Goal: Task Accomplishment & Management: Manage account settings

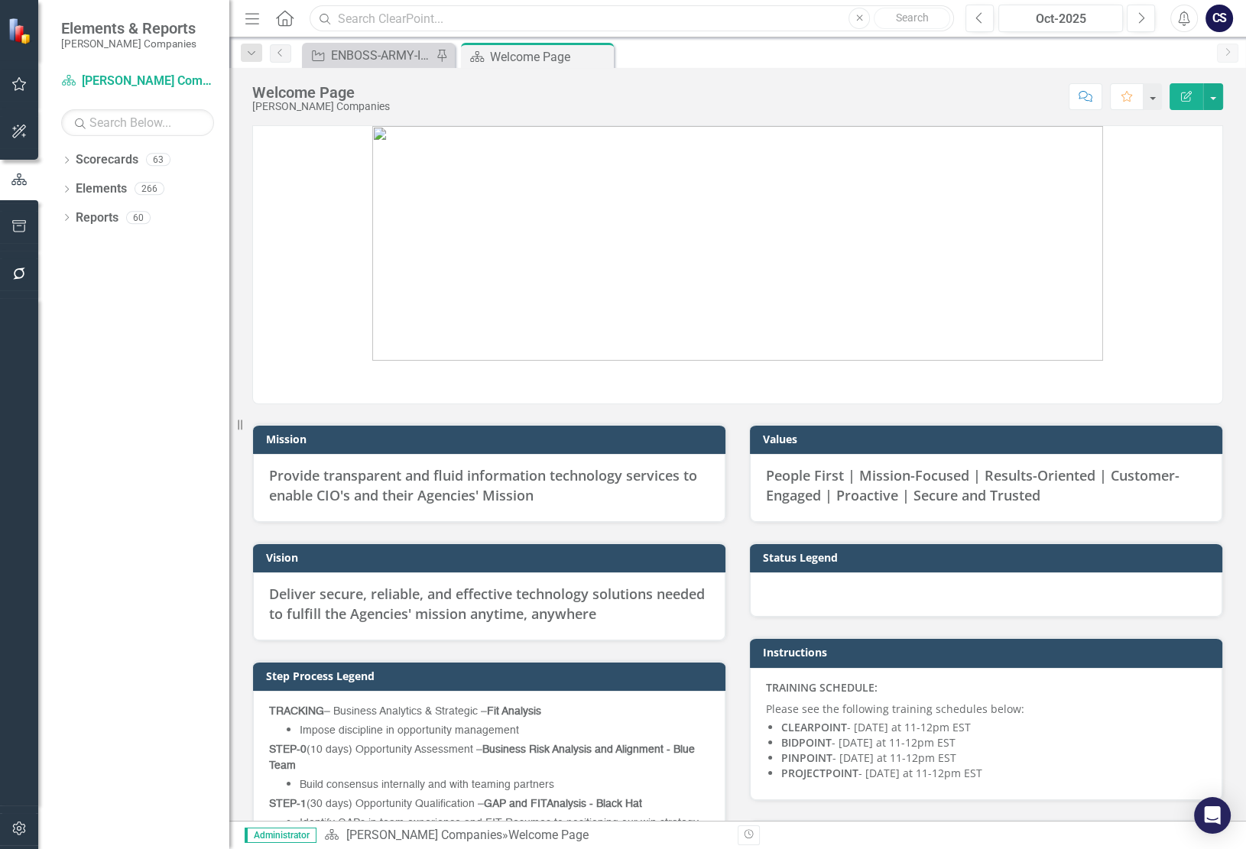
click at [344, 21] on input "text" at bounding box center [632, 18] width 645 height 27
type input "242467"
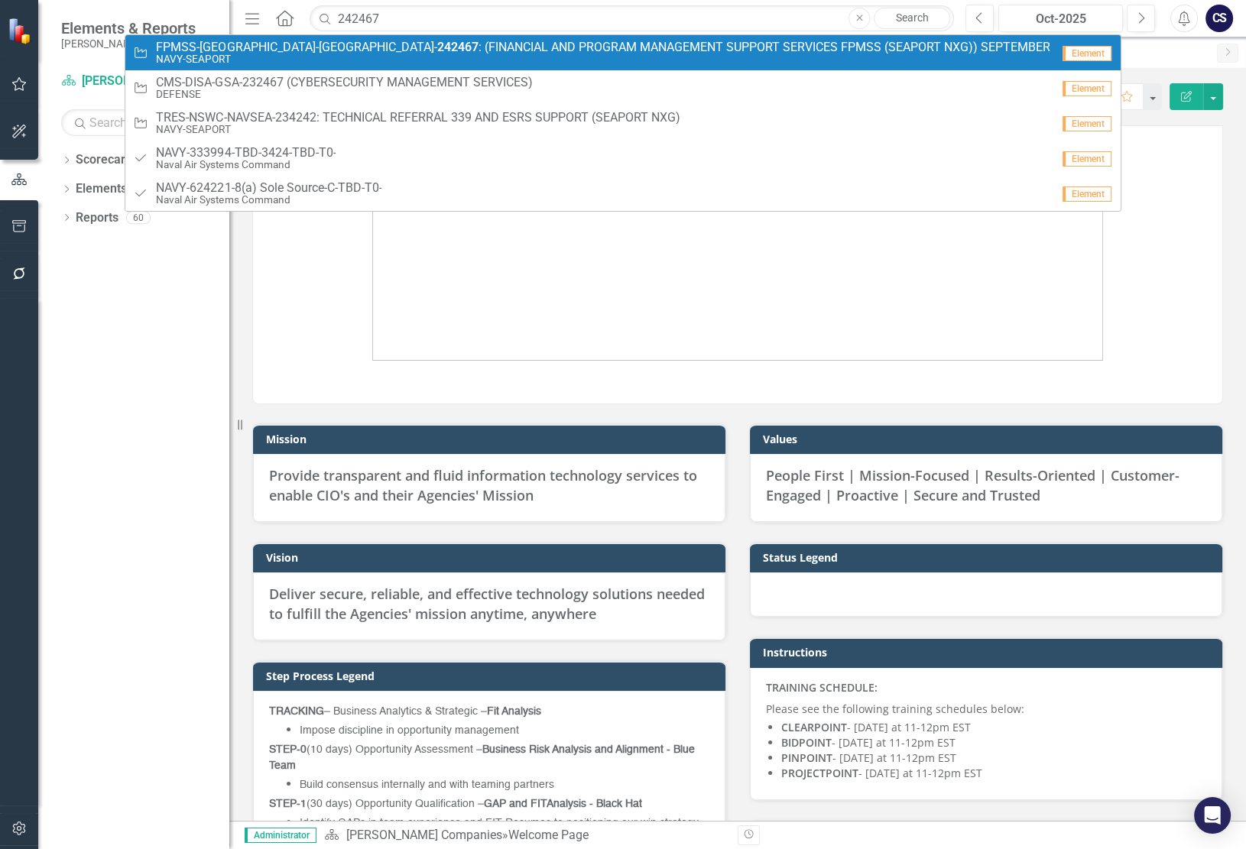
click at [342, 45] on span "FPMSS-NSWC-SEAPORT- 242467 : (FINANCIAL AND PROGRAM MANAGEMENT SUPPORT SERVICES…" at bounding box center [603, 48] width 894 height 14
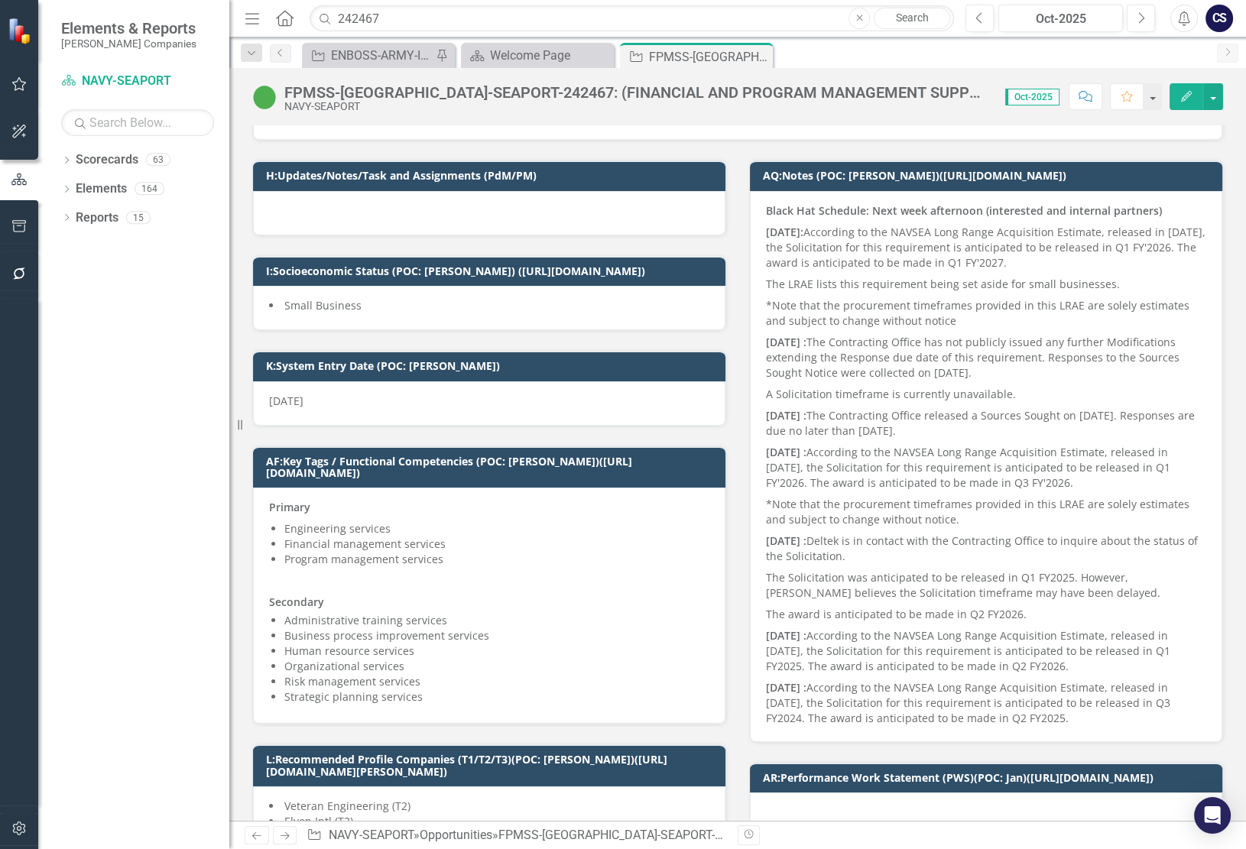
scroll to position [271, 0]
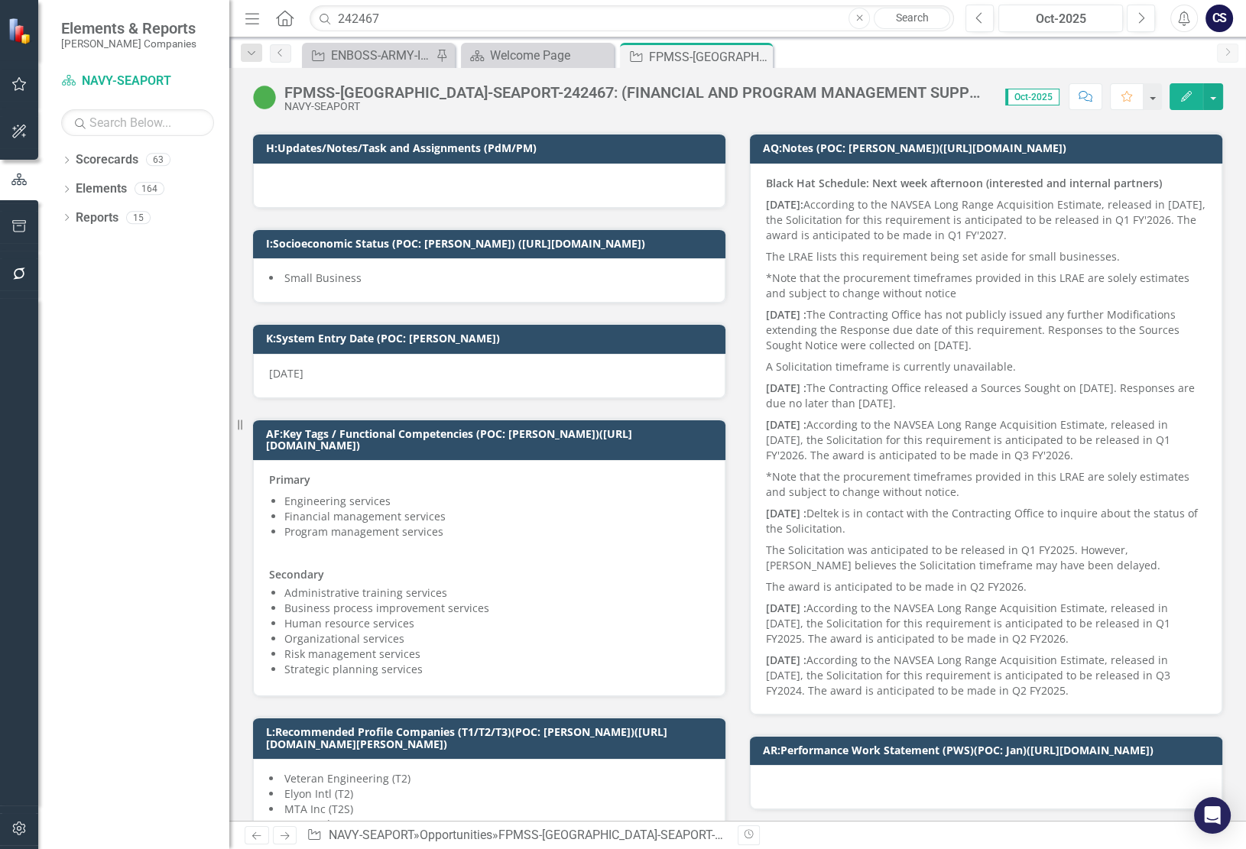
click at [401, 286] on li "Small Business" at bounding box center [489, 278] width 440 height 15
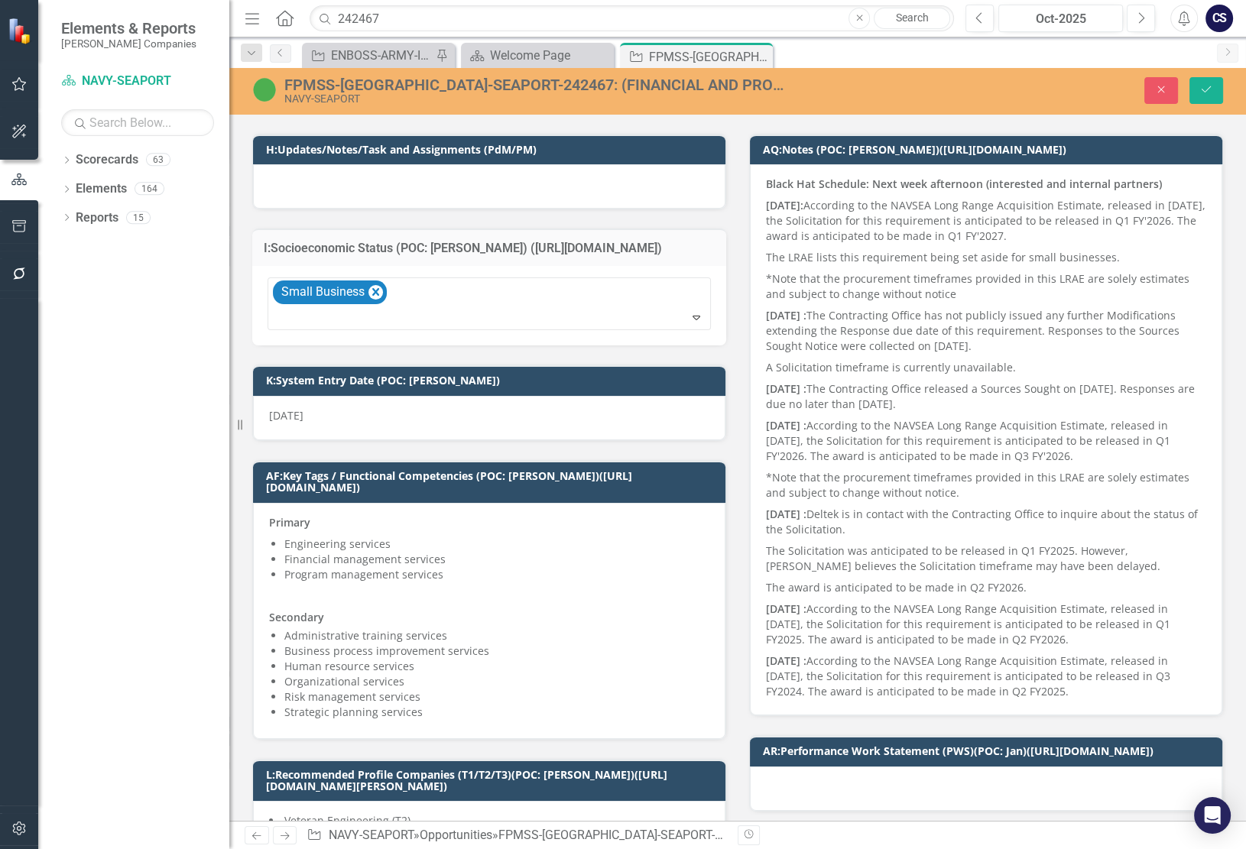
click at [621, 237] on div "I:Socioeconomic Status (POC: Karen D.) (https://iq.govwin.com/neo/myGovwin/inde…" at bounding box center [489, 247] width 474 height 37
click at [1163, 87] on icon "button" at bounding box center [1161, 89] width 7 height 7
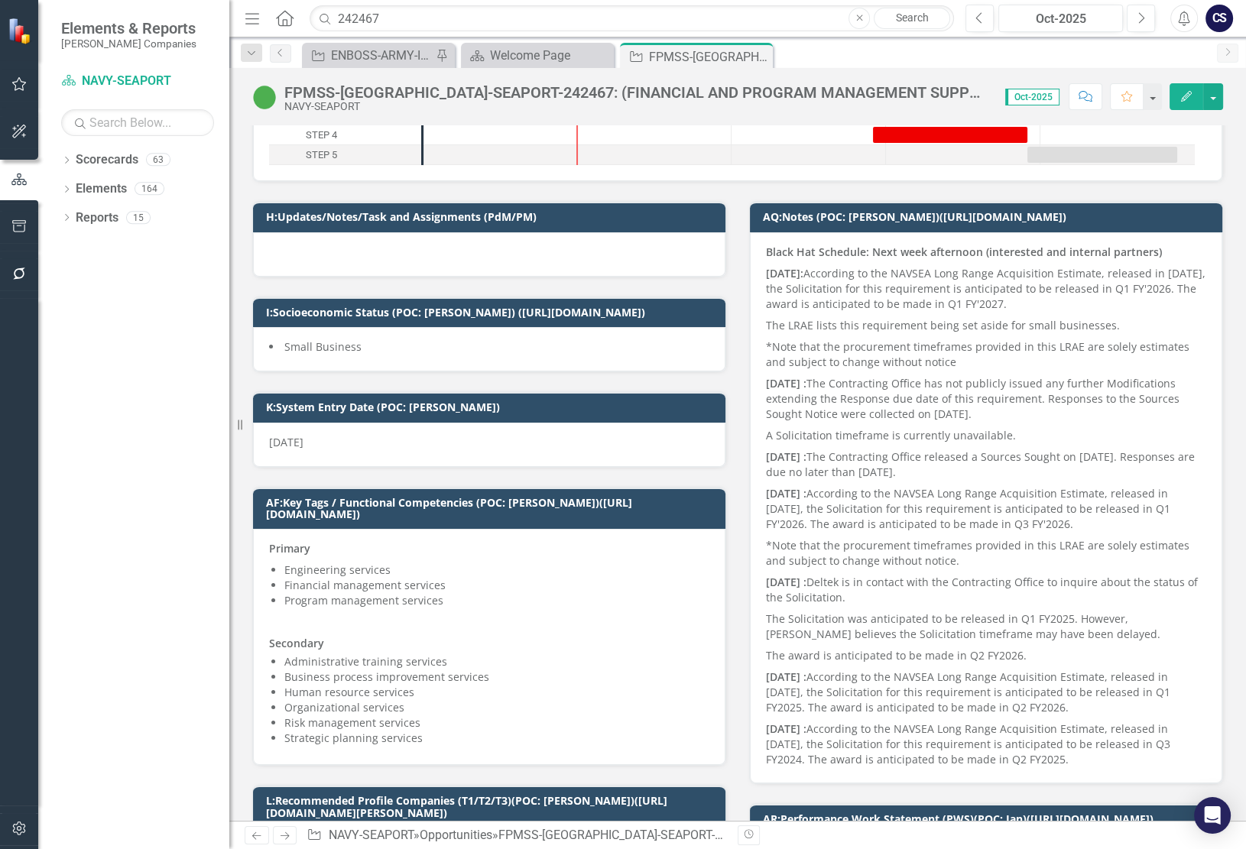
scroll to position [229, 0]
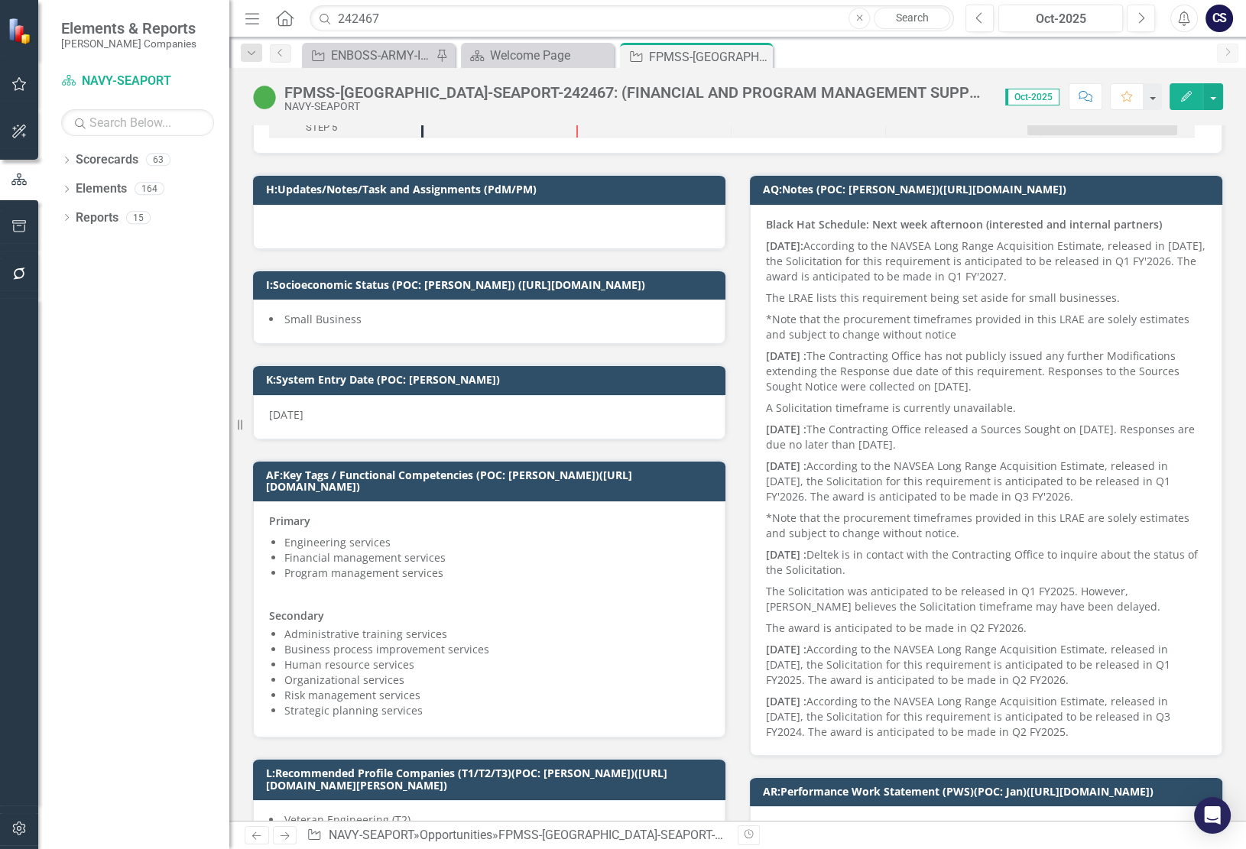
click at [437, 327] on li "Small Business" at bounding box center [489, 319] width 440 height 15
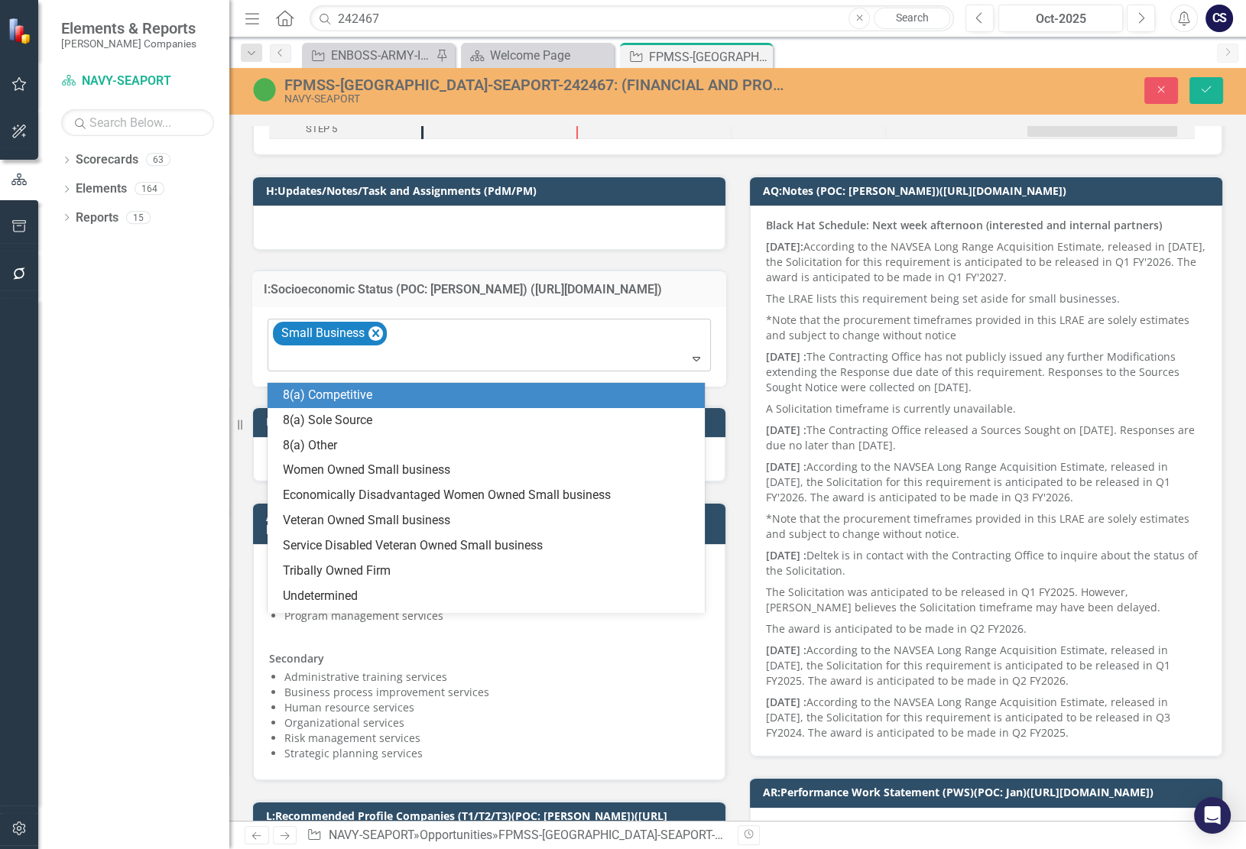
click at [689, 365] on icon "Expand" at bounding box center [696, 358] width 15 height 12
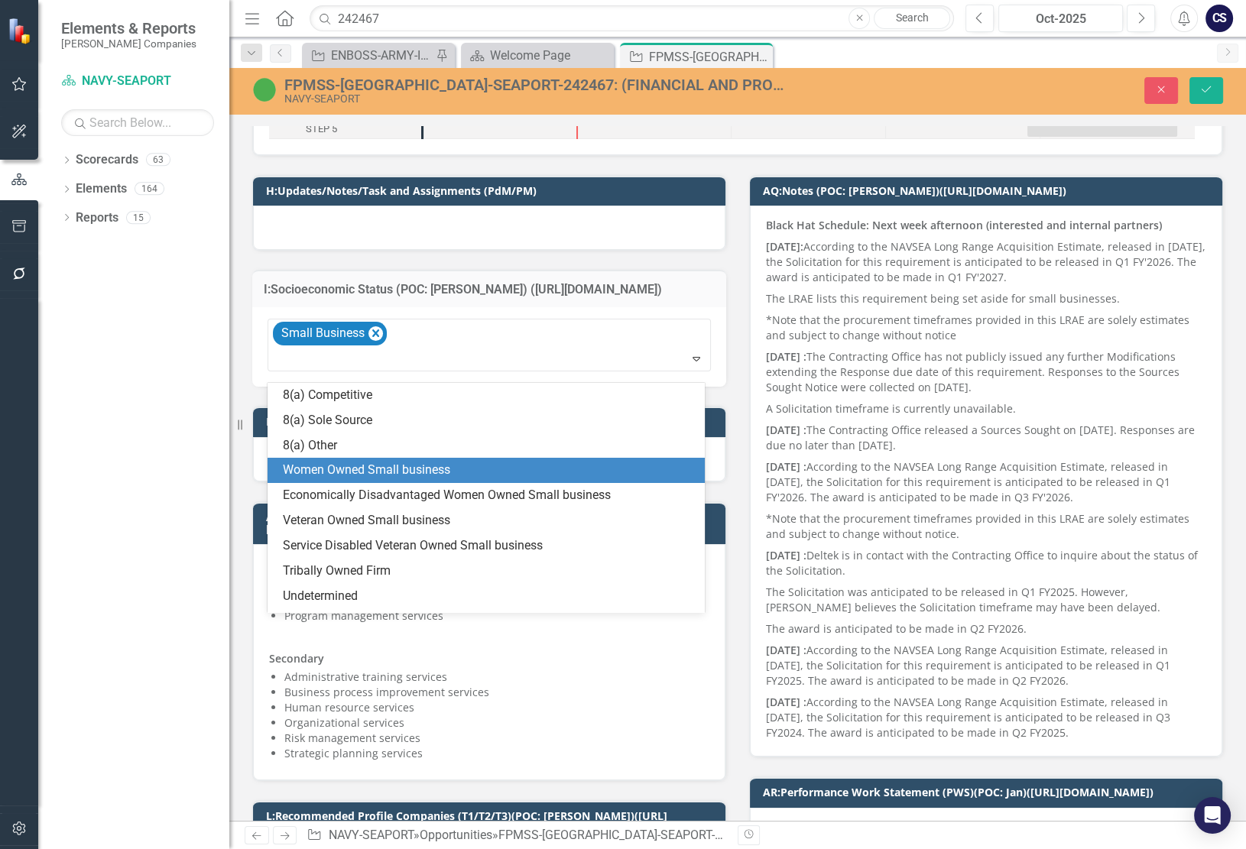
click at [398, 472] on div "Women Owned Small business" at bounding box center [489, 471] width 413 height 18
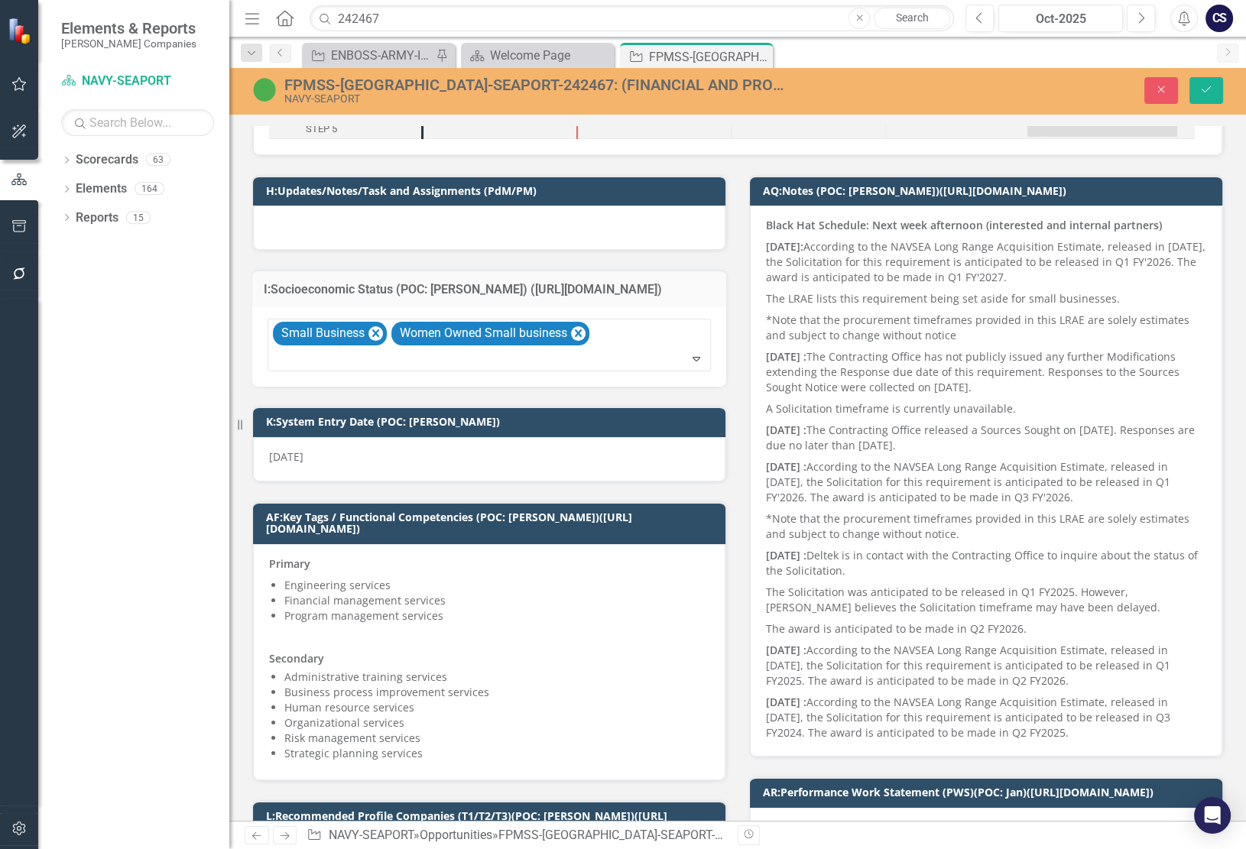
click at [583, 404] on div "K:System Entry Date (POC: Karen) 4/25/25" at bounding box center [489, 434] width 497 height 95
click at [1209, 86] on icon "Save" at bounding box center [1207, 89] width 14 height 11
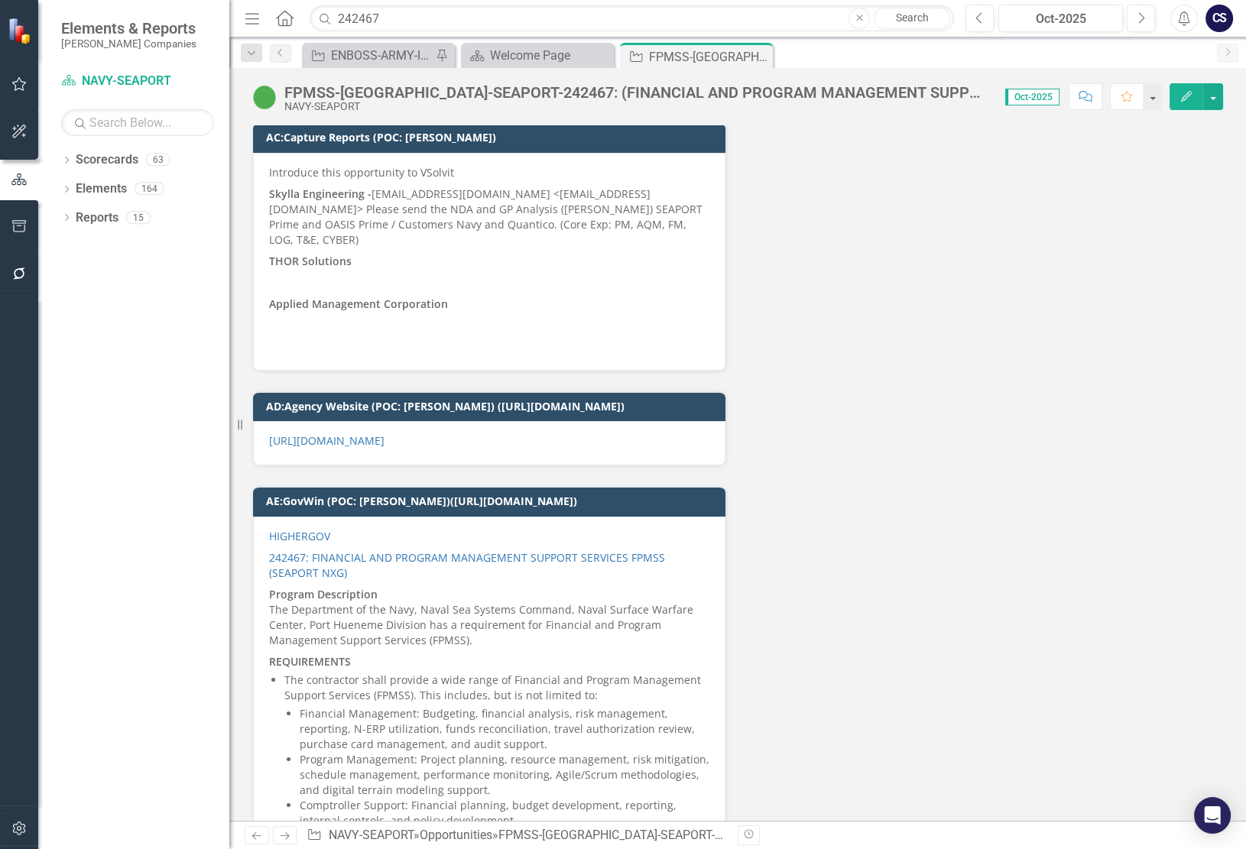
scroll to position [12248, 0]
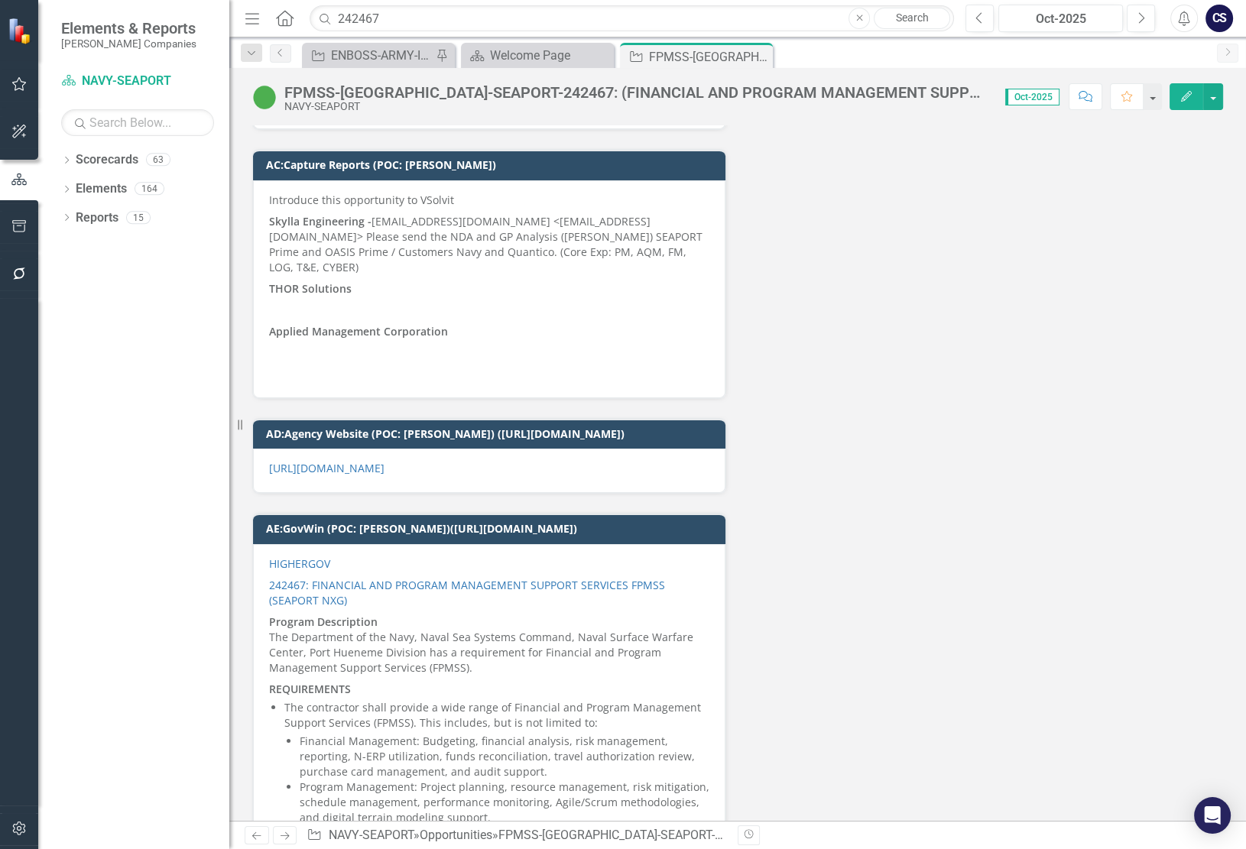
click at [330, 300] on p at bounding box center [489, 310] width 440 height 21
click at [374, 324] on strong "Applied Management Corporation" at bounding box center [358, 331] width 179 height 15
click at [443, 324] on strong "Applied Management Corporation" at bounding box center [358, 331] width 179 height 15
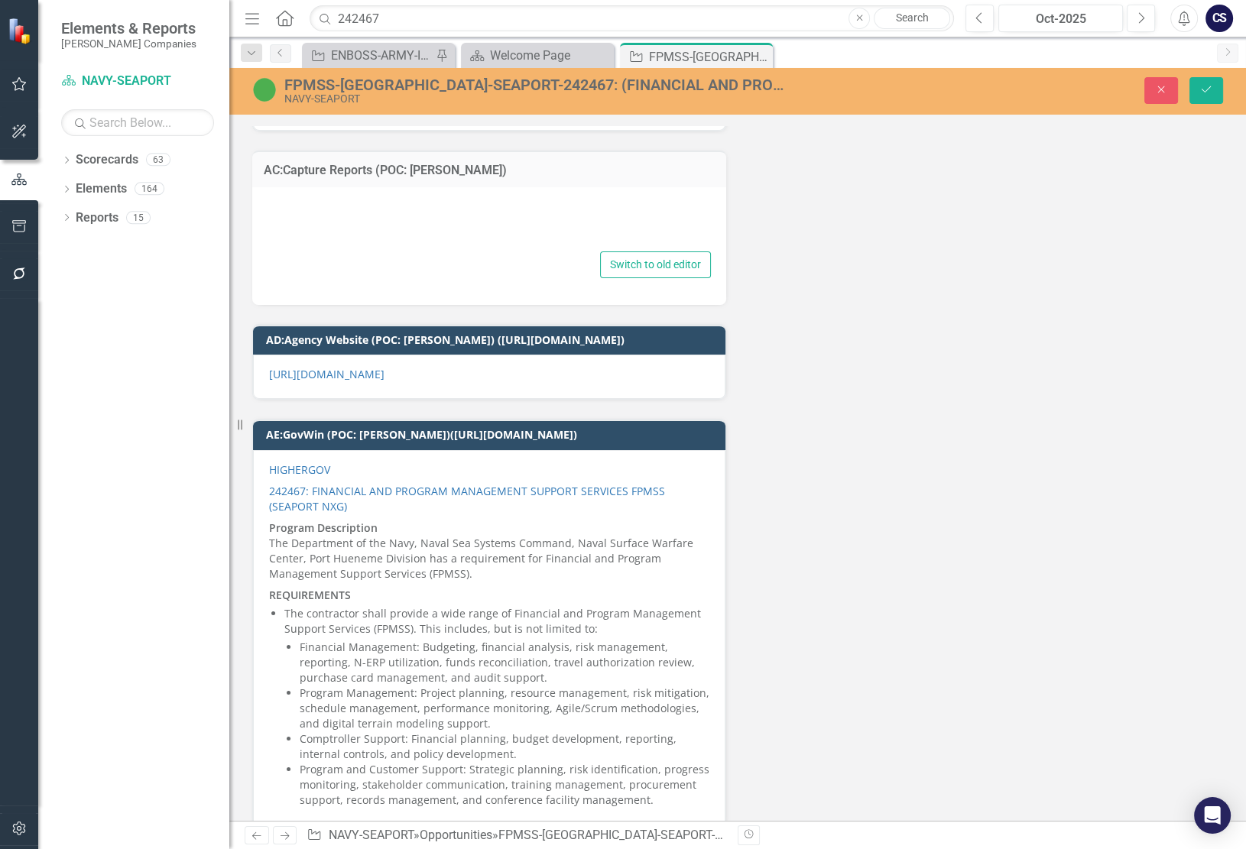
type textarea "<p>Introduce this opportunity to VSolvit</p> <p><strong>Skylla Engineering - </…"
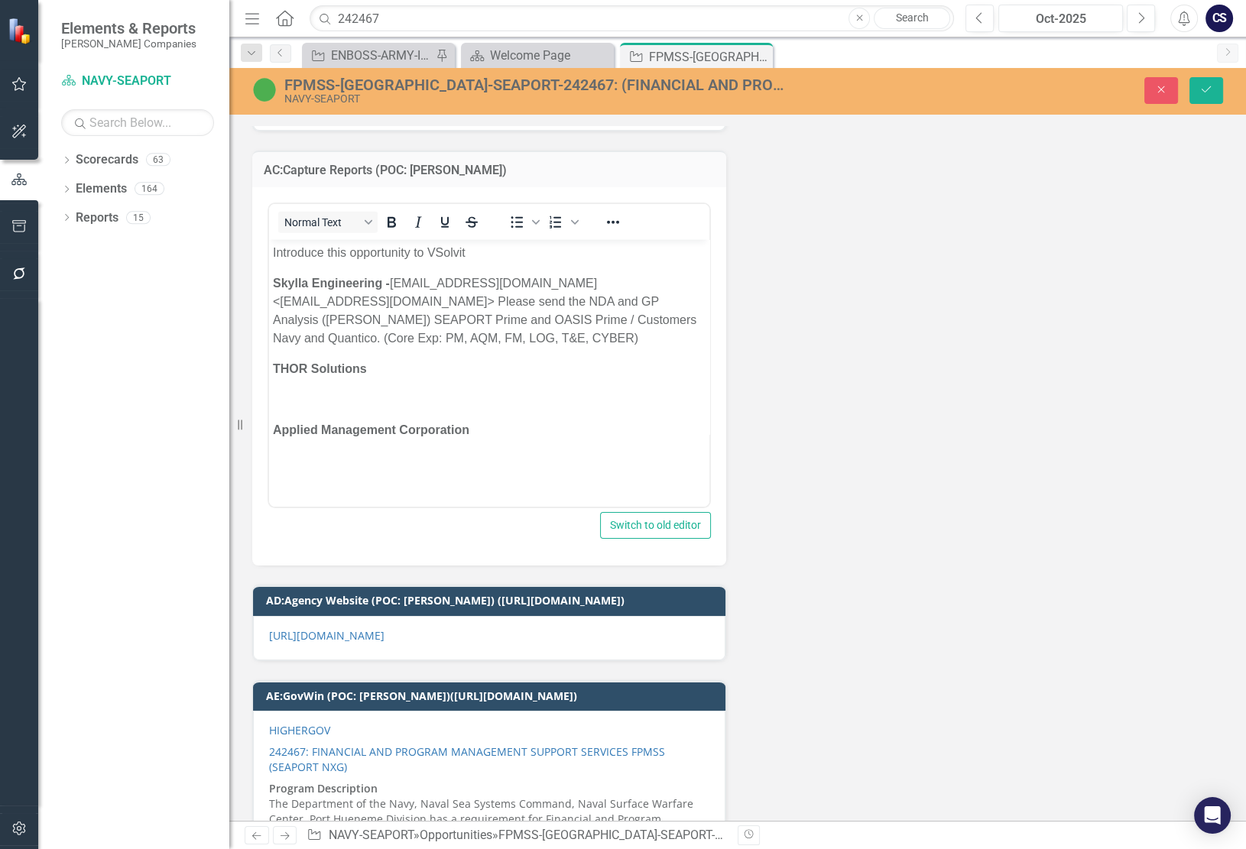
scroll to position [0, 0]
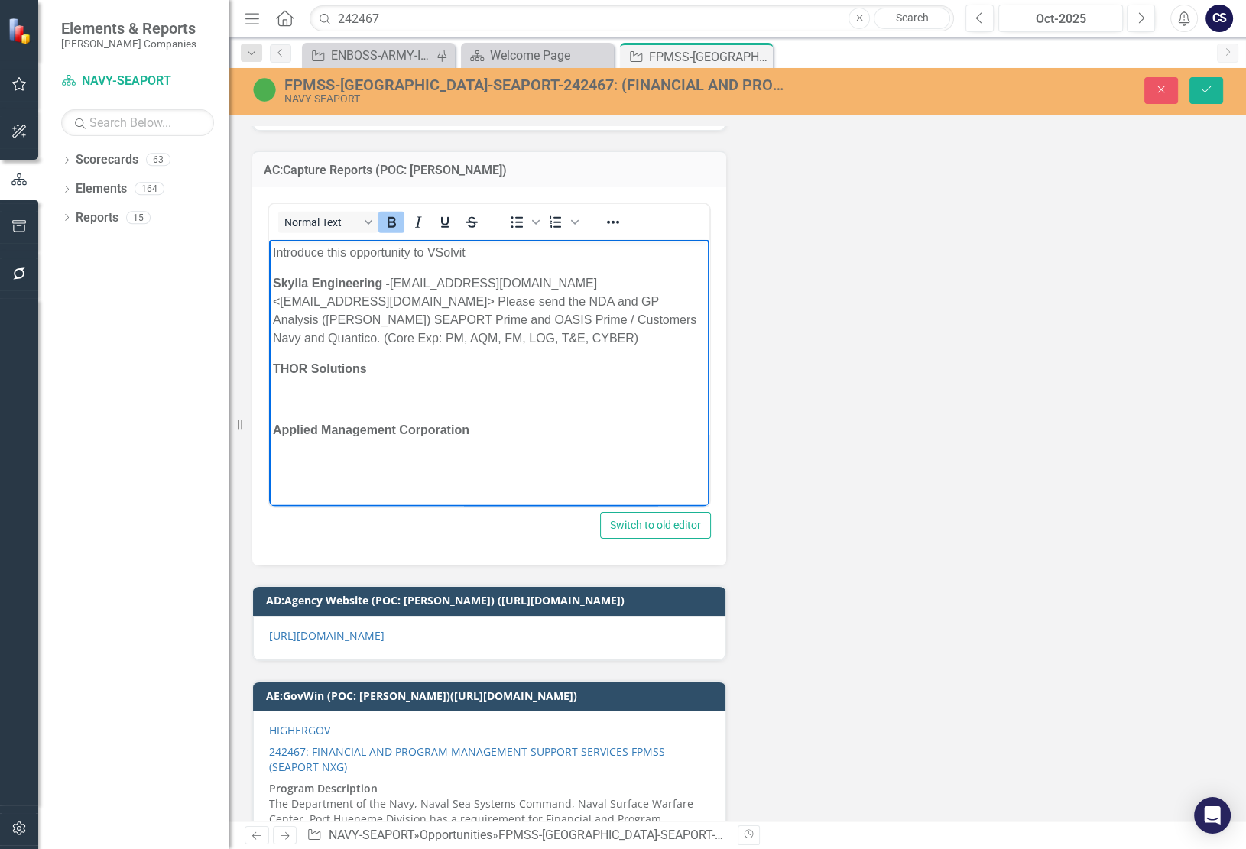
click at [480, 430] on p "Applied Management Corporation" at bounding box center [489, 430] width 433 height 18
click at [650, 490] on strong "Mike Williams - 703-981-5383 (8a) Applied Management AMCORP-CCO" at bounding box center [461, 500] width 377 height 31
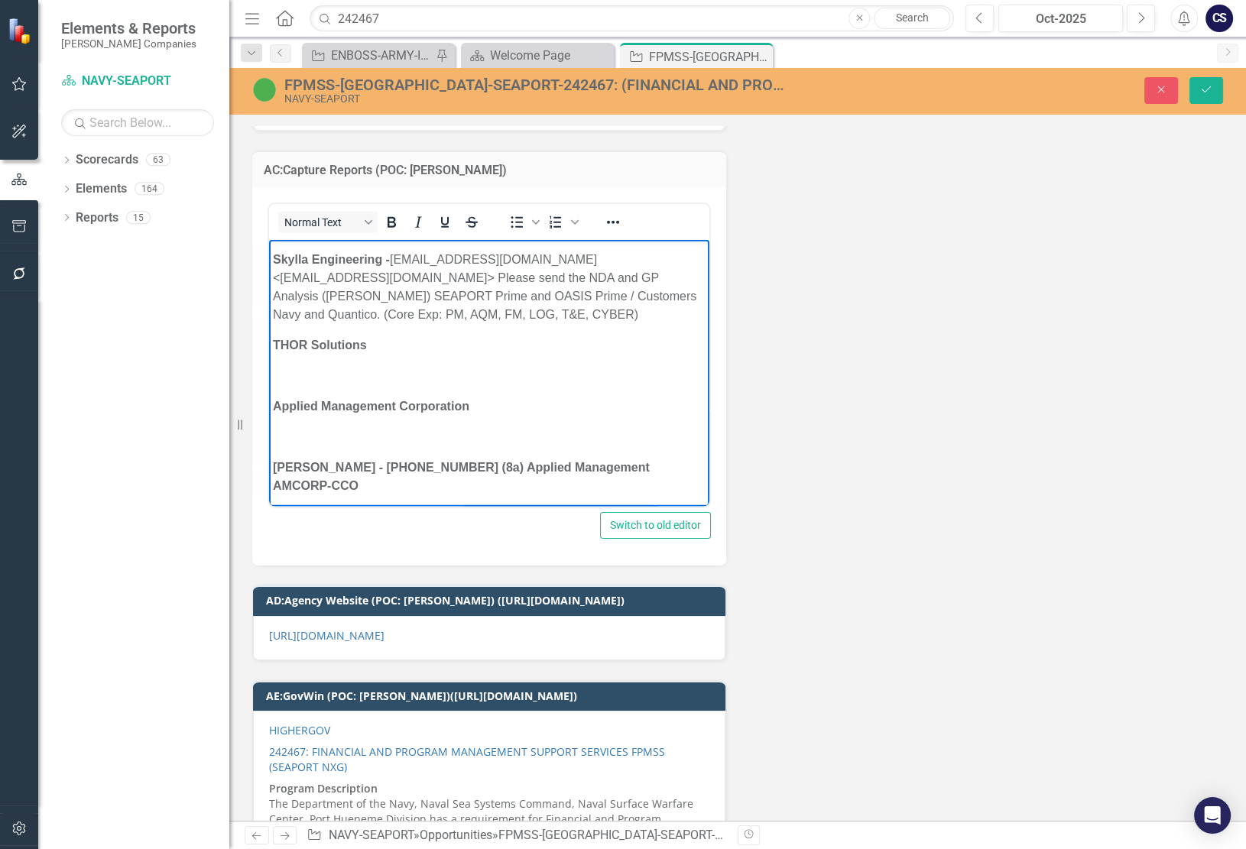
scroll to position [53, 0]
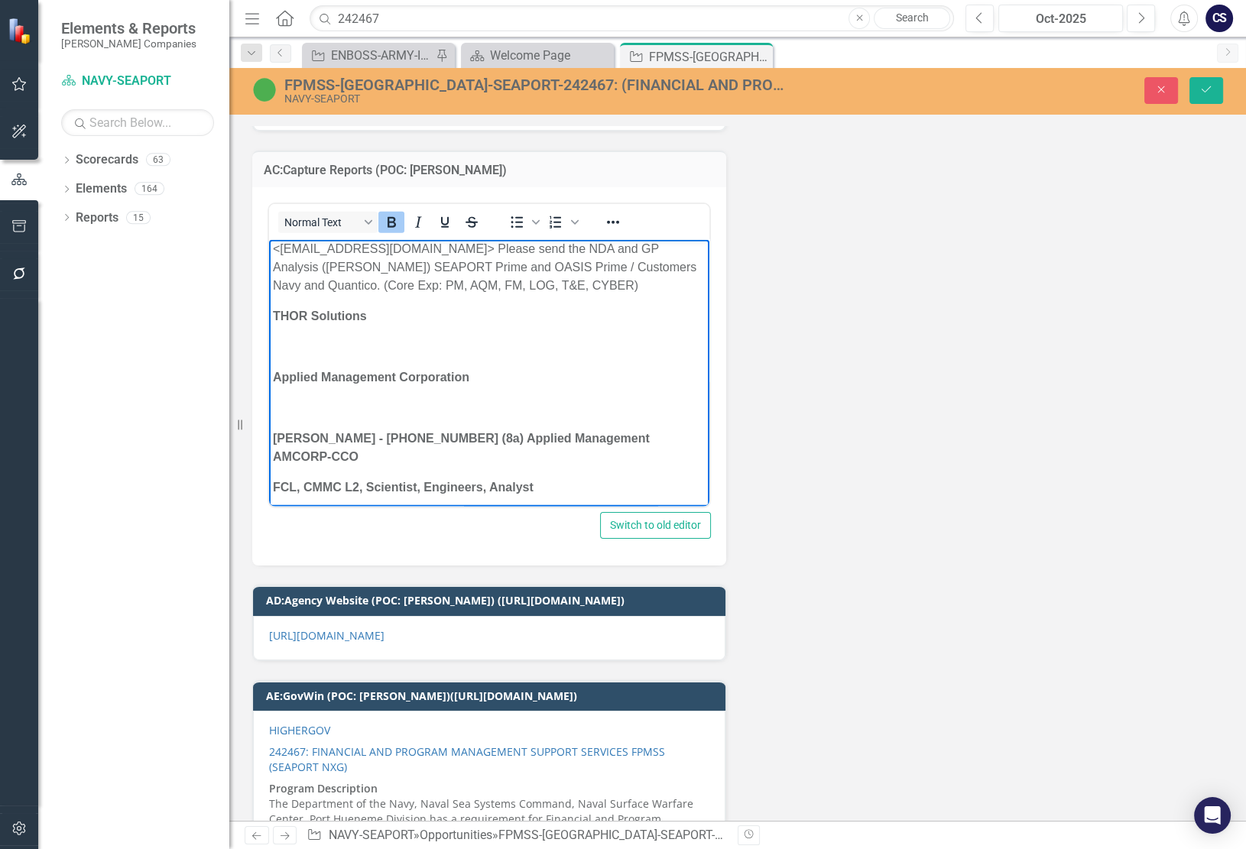
click at [348, 479] on body "Introduce this opportunity to VSolvit Skylla Engineering - dokuss@skyllaeng.com…" at bounding box center [489, 380] width 440 height 387
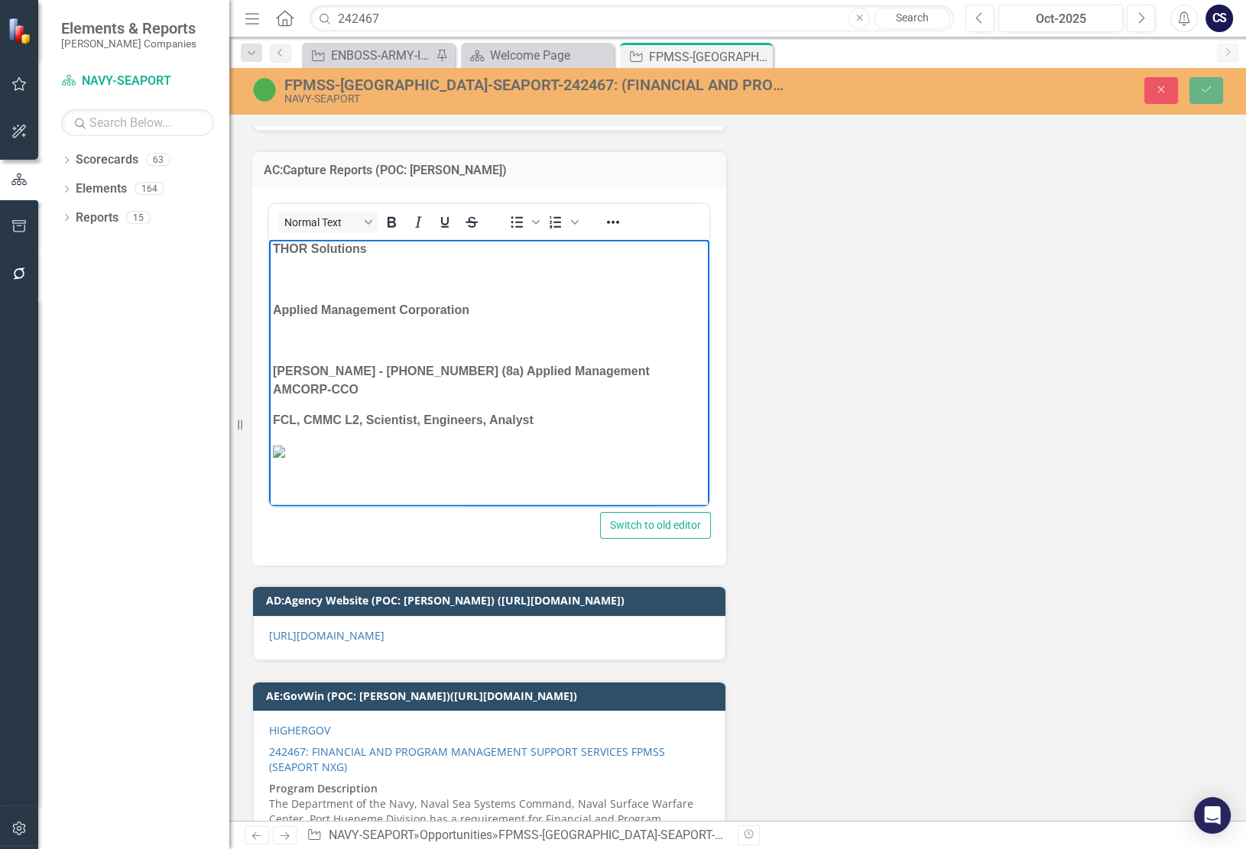
scroll to position [255, 0]
click at [285, 446] on img "Rich Text Area. Press ALT-0 for help." at bounding box center [279, 452] width 12 height 12
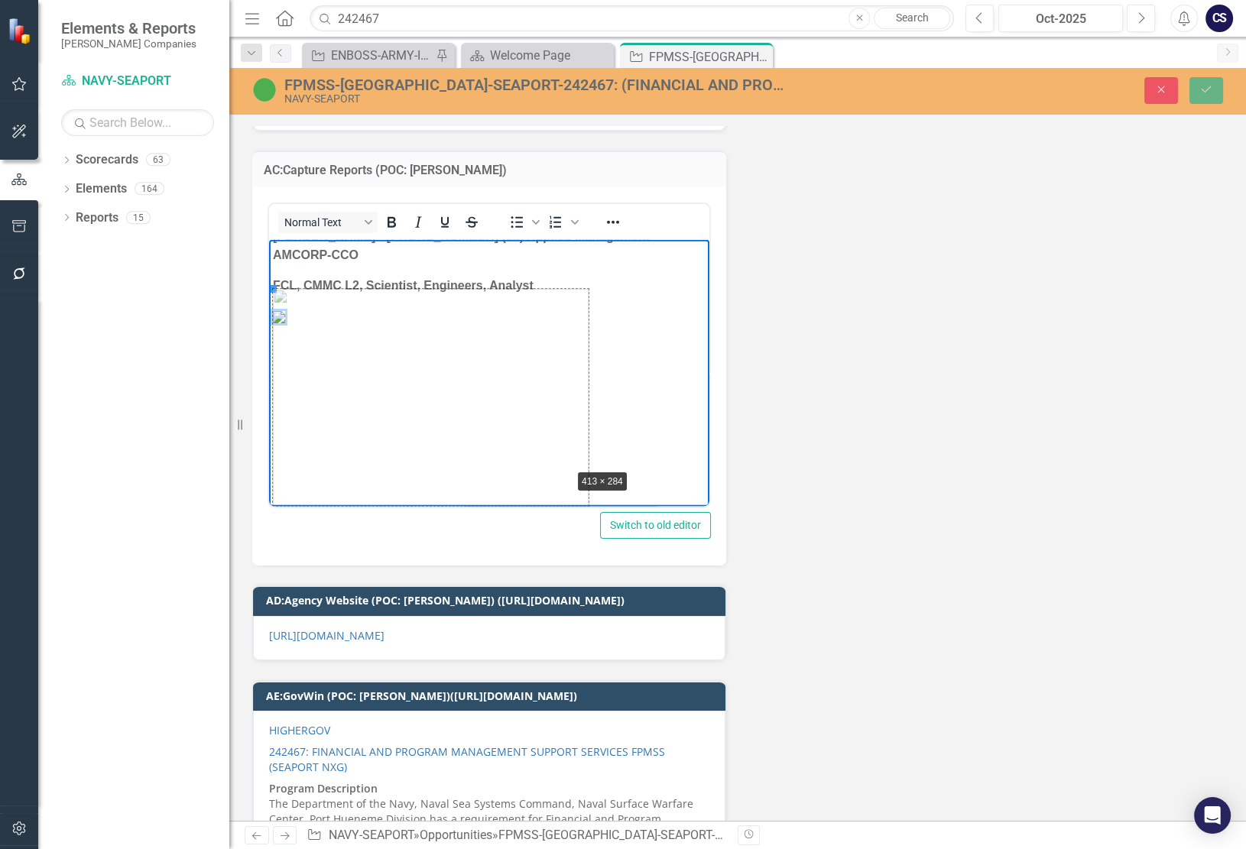
drag, startPoint x: 274, startPoint y: 287, endPoint x: 570, endPoint y: 467, distance: 346.8
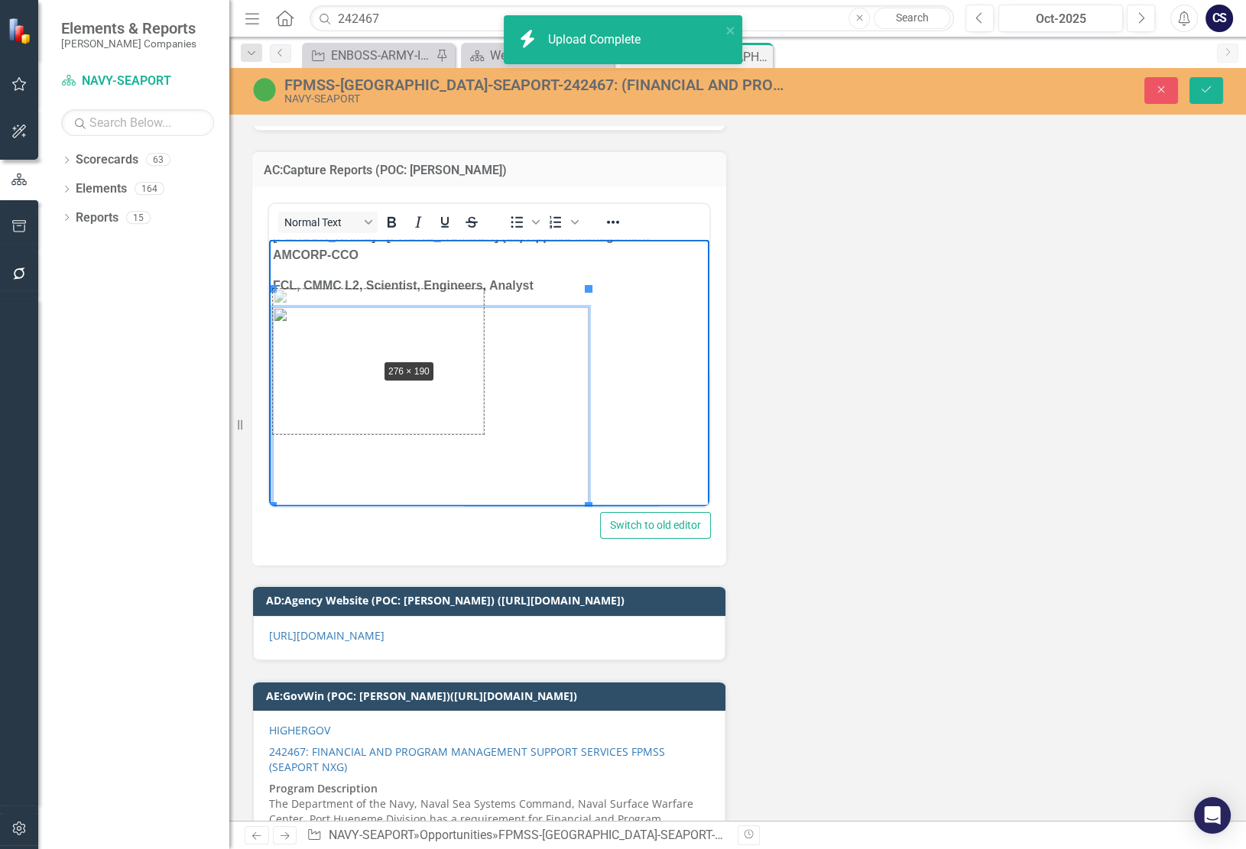
drag, startPoint x: 274, startPoint y: 288, endPoint x: 378, endPoint y: 358, distance: 125.1
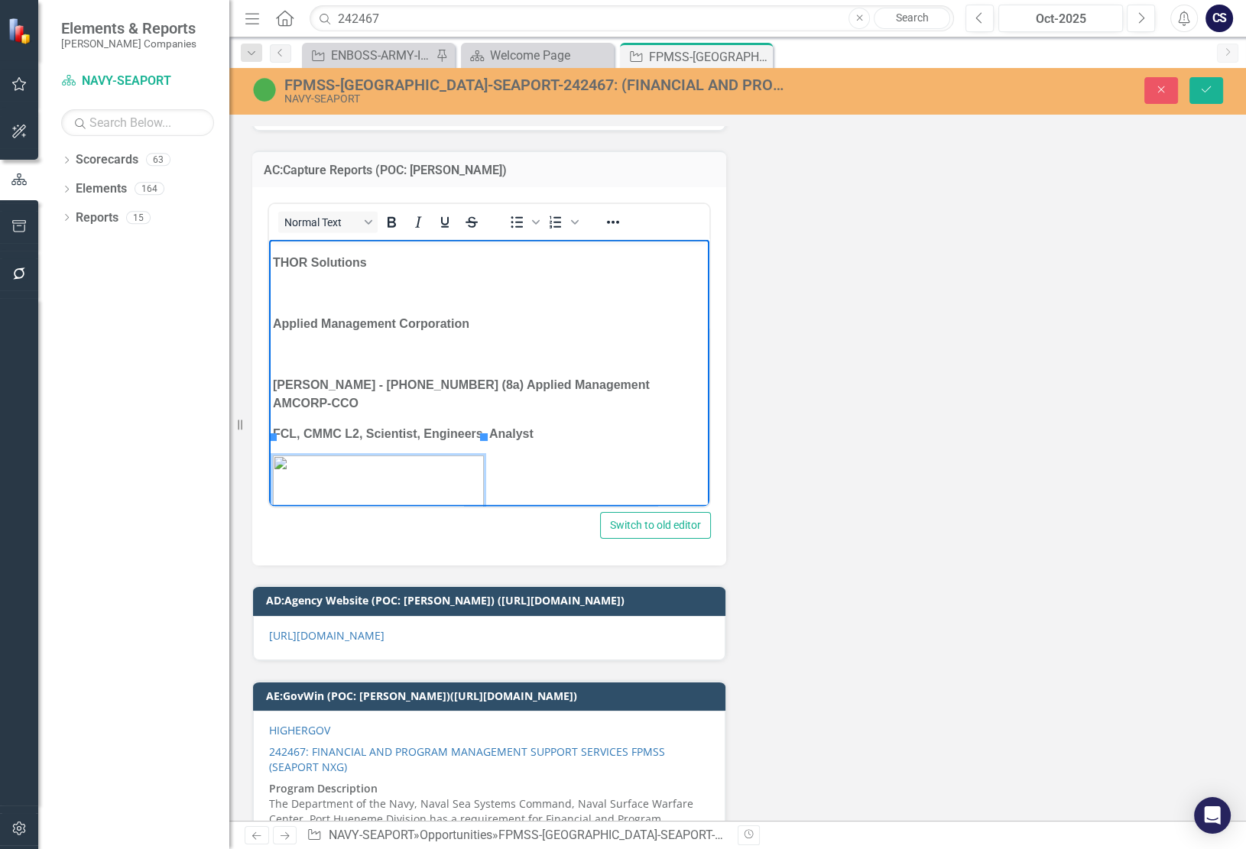
scroll to position [97, 0]
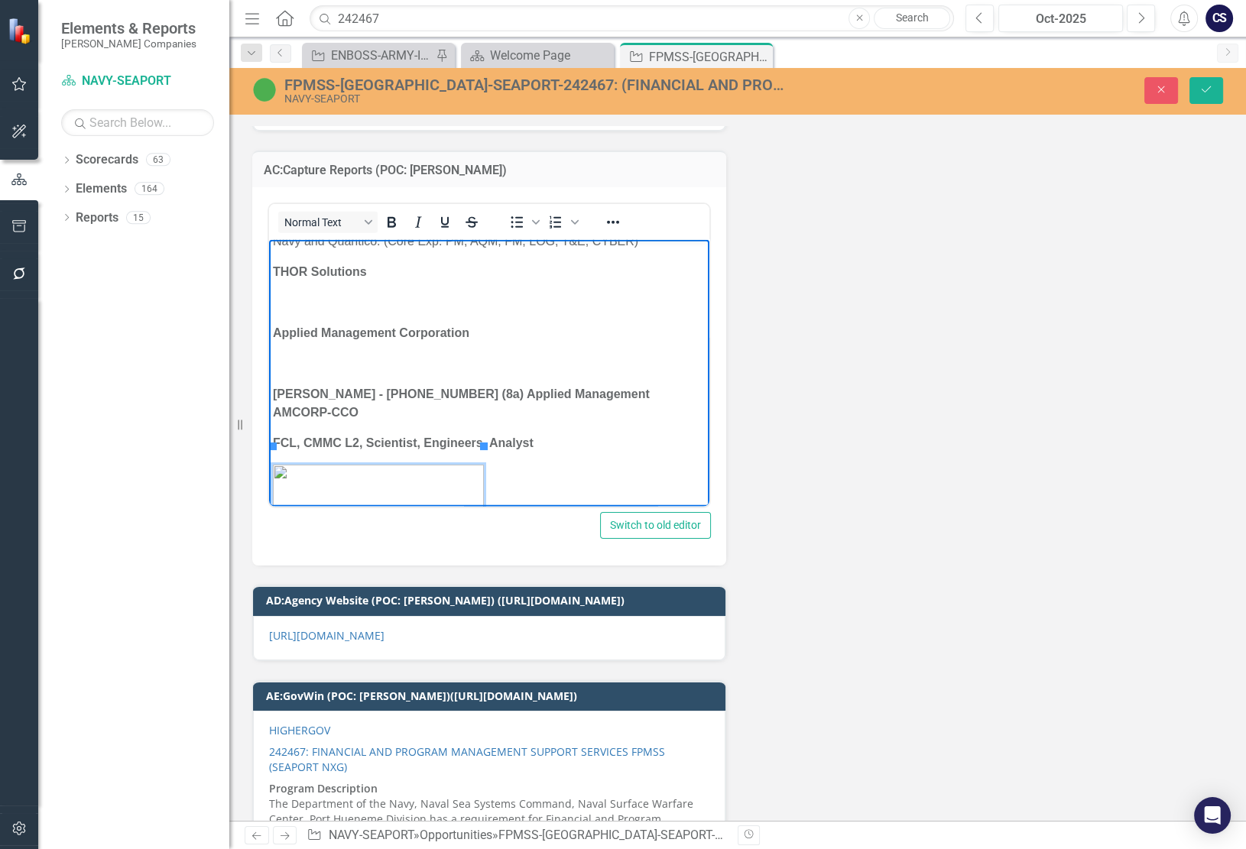
click at [280, 371] on p "Rich Text Area. Press ALT-0 for help." at bounding box center [489, 364] width 433 height 18
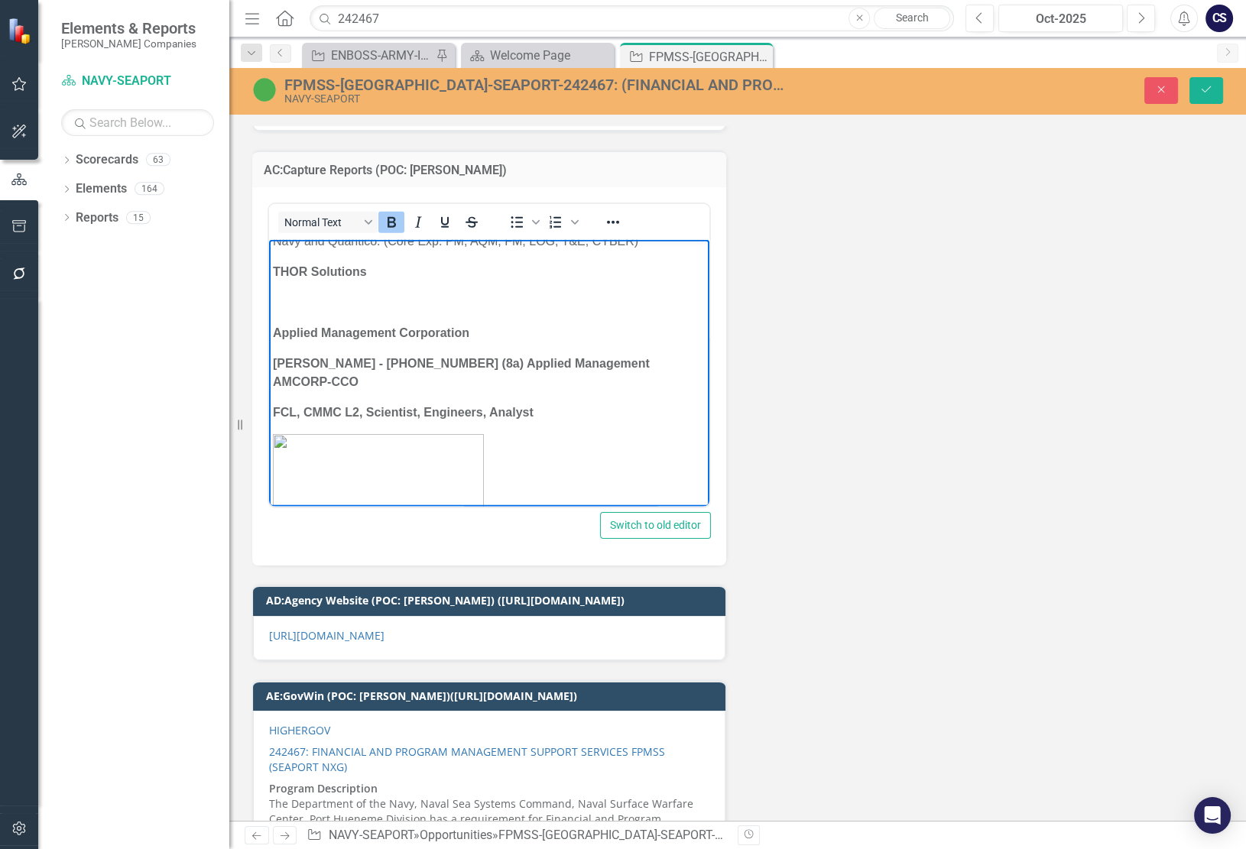
click at [353, 369] on strong "Mike Williams - 703-981-5383 (8a) Applied Management AMCORP-CCO" at bounding box center [461, 372] width 377 height 31
click at [463, 365] on strong "Mike Williams - 703-981-5383 (8a) Applied Management AMCORP-CCO" at bounding box center [461, 372] width 377 height 31
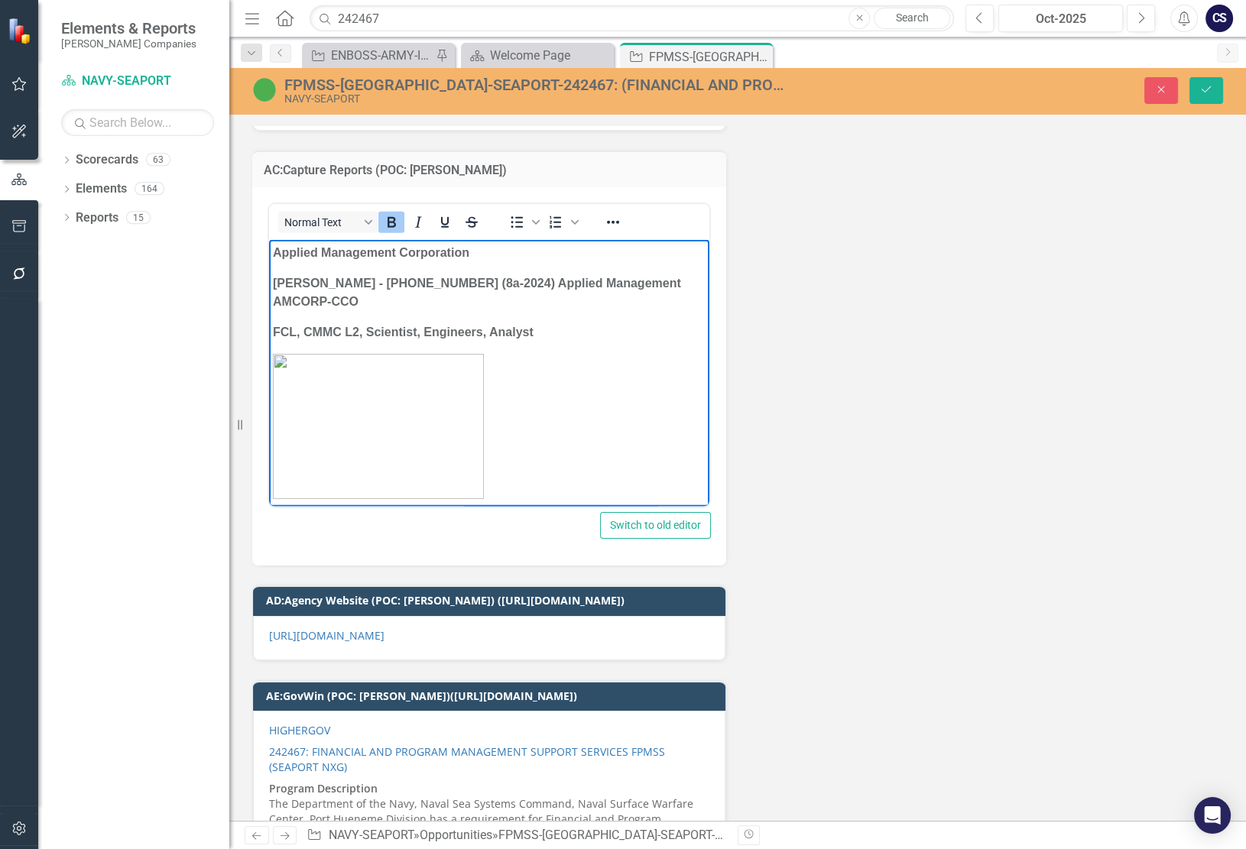
scroll to position [179, 0]
click at [313, 299] on p "Mike Williams - 703-981-5383 (8a-2024) Applied Management AMCORP-CCO" at bounding box center [489, 291] width 433 height 37
click at [532, 479] on p "Rich Text Area. Press ALT-0 for help." at bounding box center [489, 424] width 433 height 145
click at [506, 452] on p "Rich Text Area. Press ALT-0 for help." at bounding box center [489, 424] width 433 height 145
click at [500, 483] on p "Rich Text Area. Press ALT-0 for help." at bounding box center [489, 424] width 433 height 145
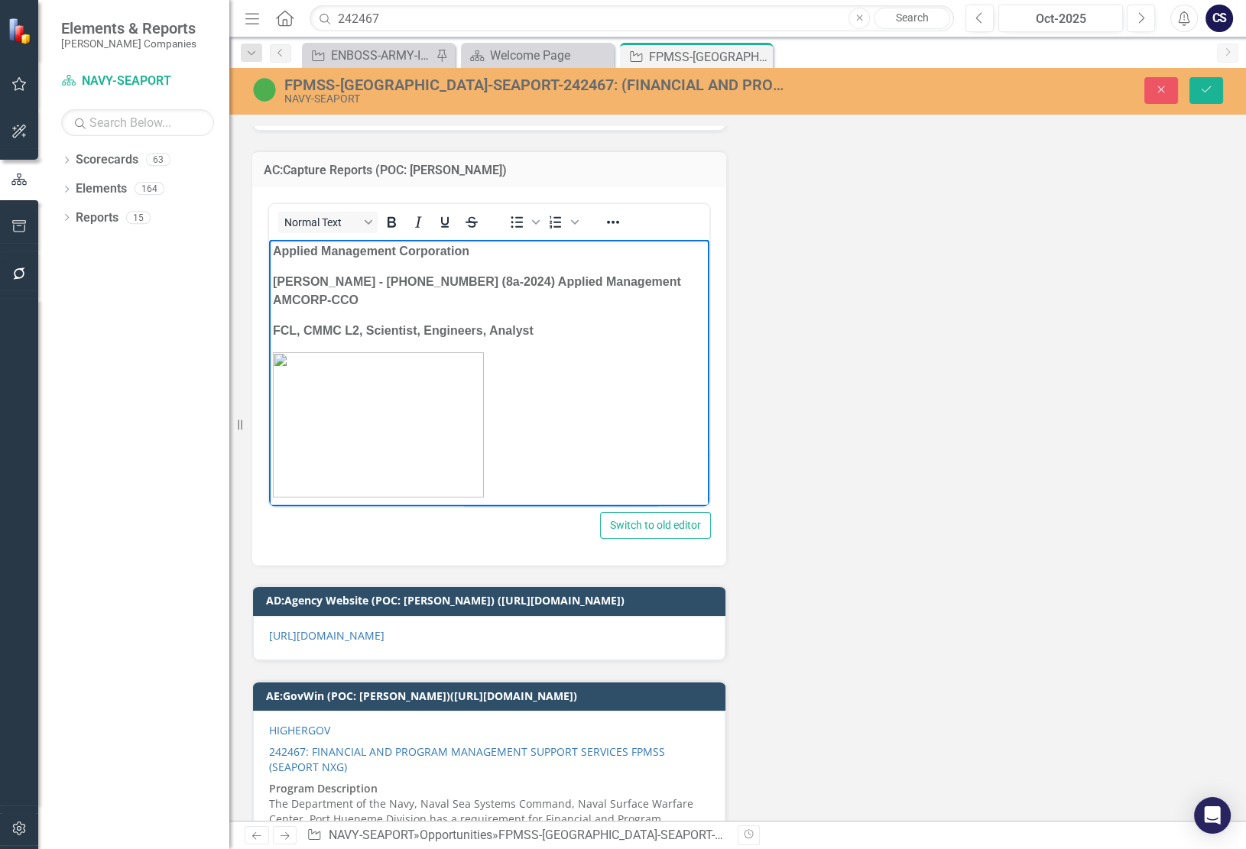
scroll to position [200, 0]
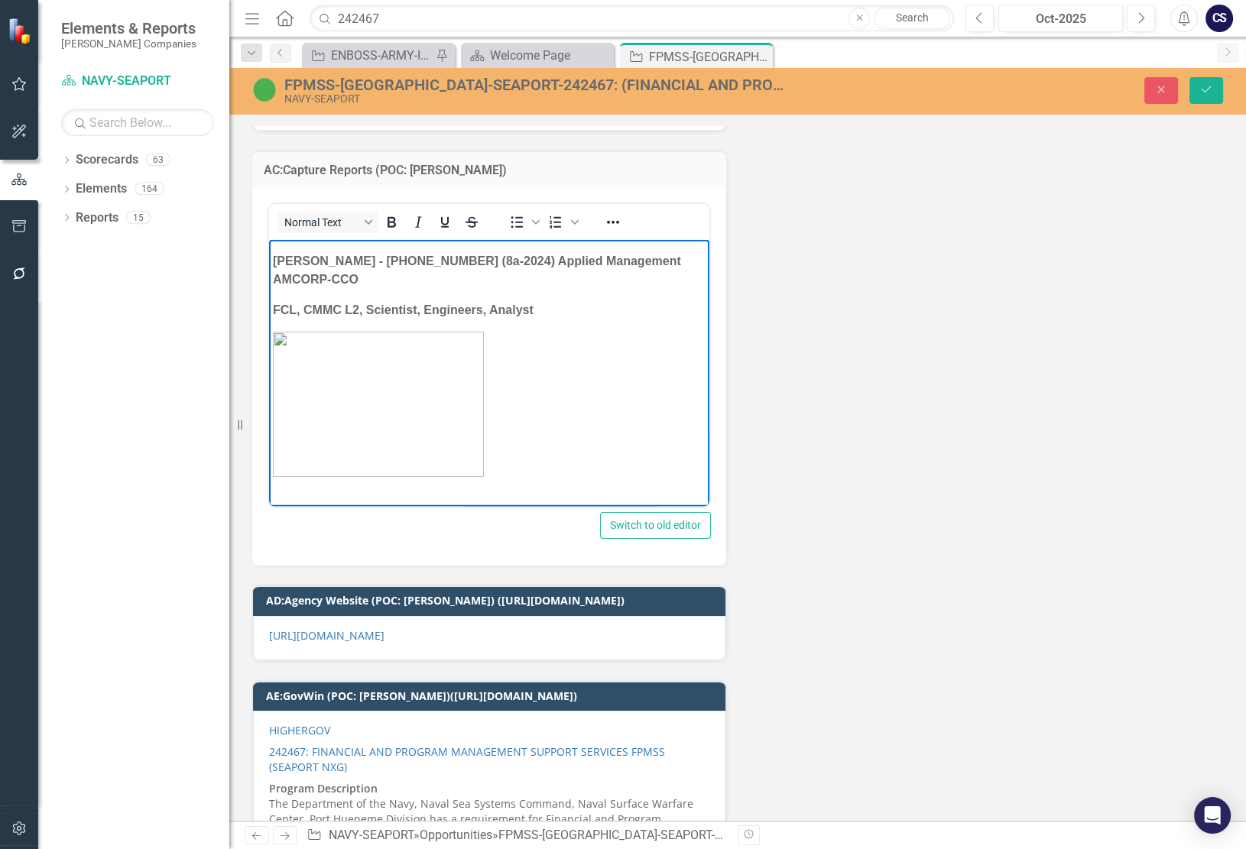
click at [275, 489] on p "Rich Text Area. Press ALT-0 for help." at bounding box center [489, 498] width 433 height 18
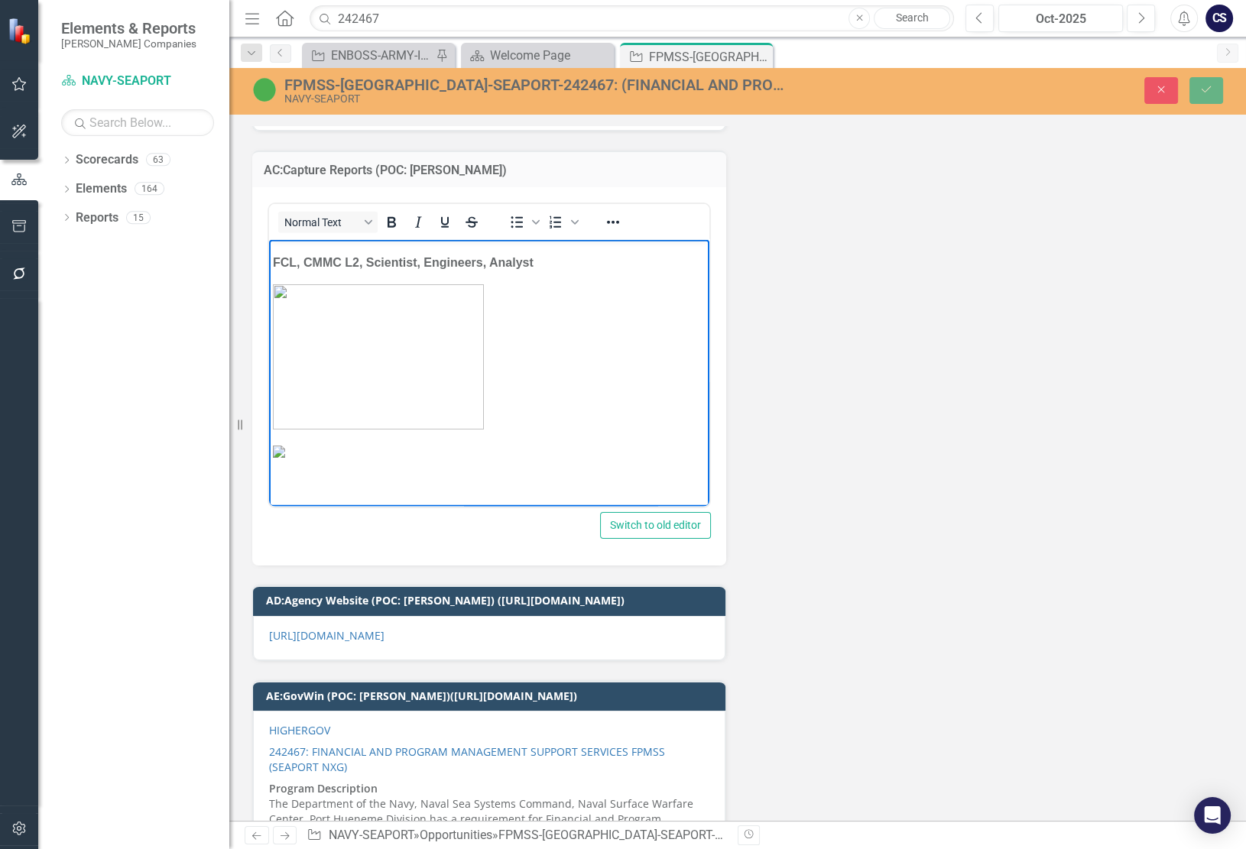
scroll to position [338, 0]
click at [285, 446] on img "Rich Text Area. Press ALT-0 for help." at bounding box center [279, 452] width 12 height 12
drag, startPoint x: 274, startPoint y: 350, endPoint x: 577, endPoint y: 458, distance: 320.7
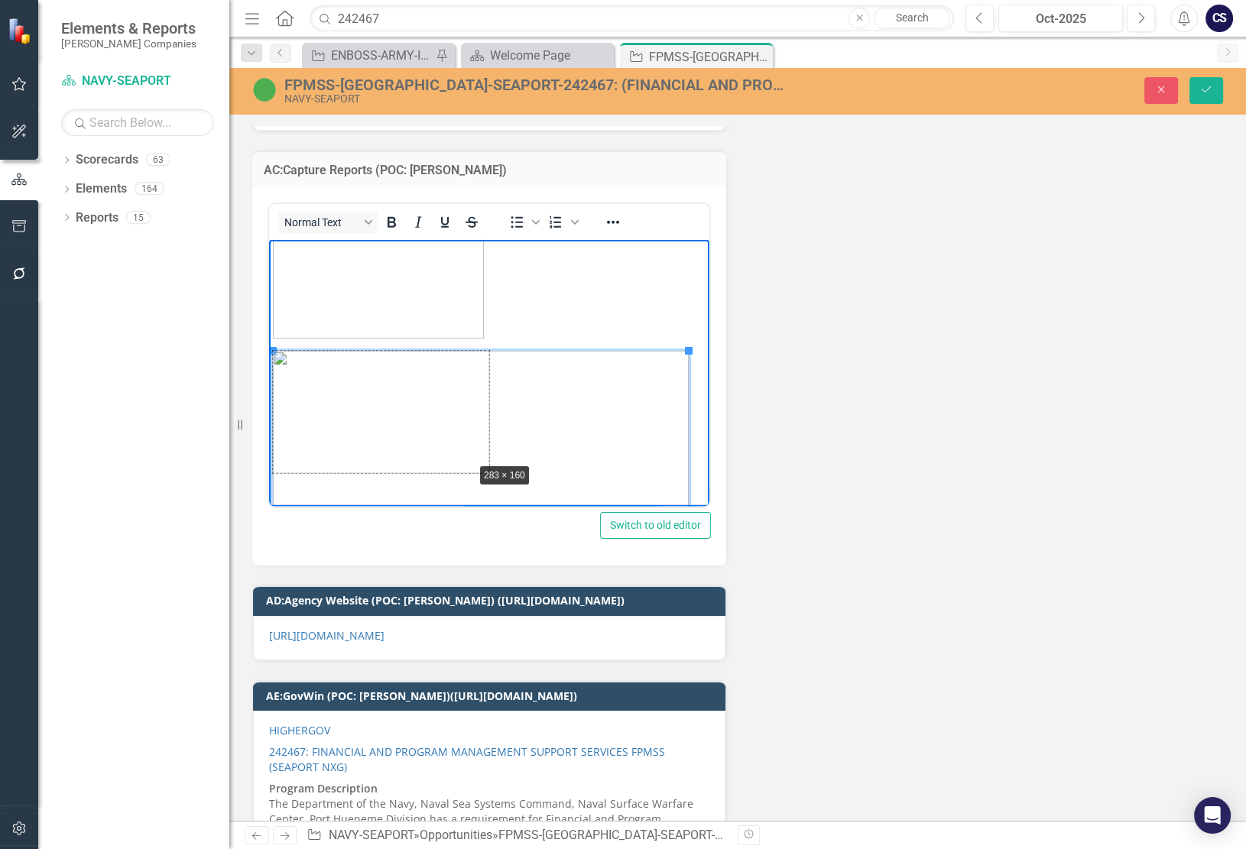
drag, startPoint x: 272, startPoint y: 352, endPoint x: 473, endPoint y: 461, distance: 228.2
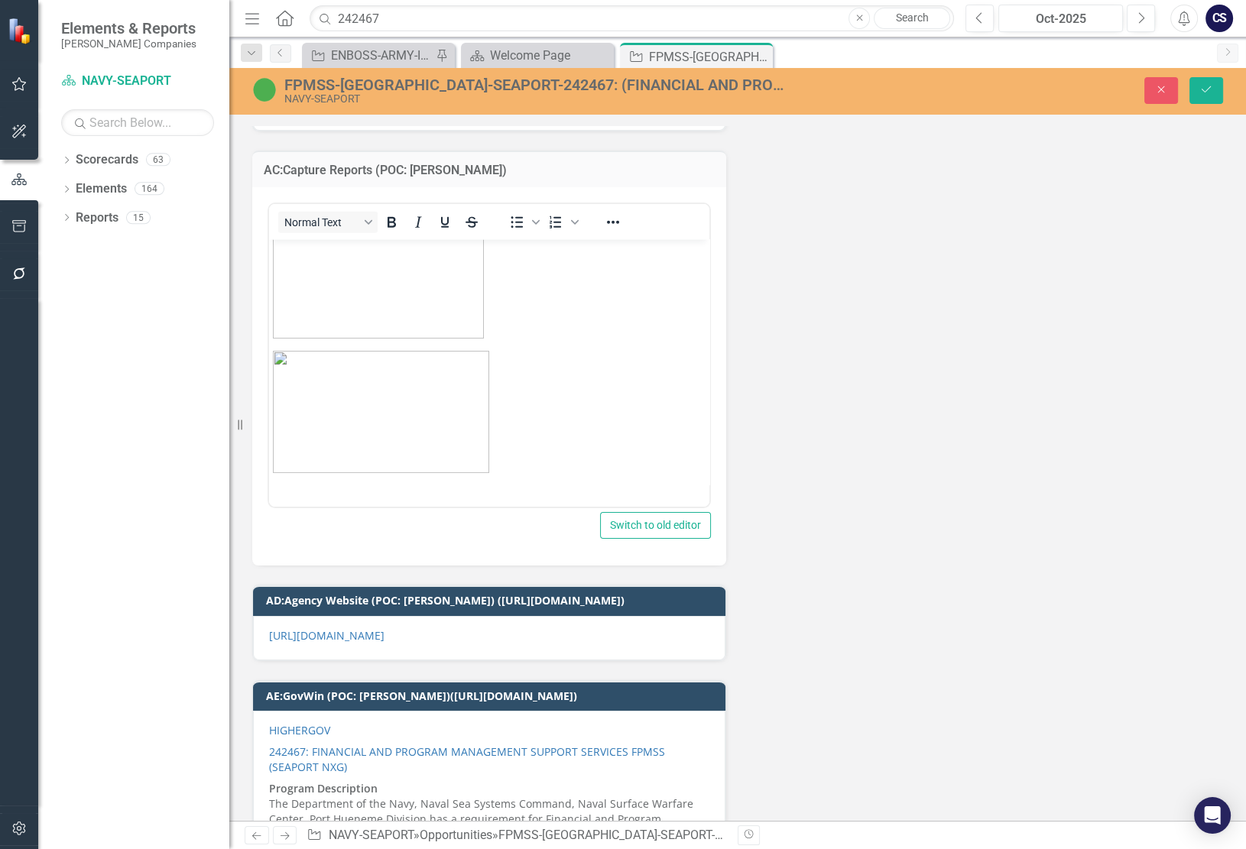
drag, startPoint x: 974, startPoint y: 647, endPoint x: 698, endPoint y: 337, distance: 414.8
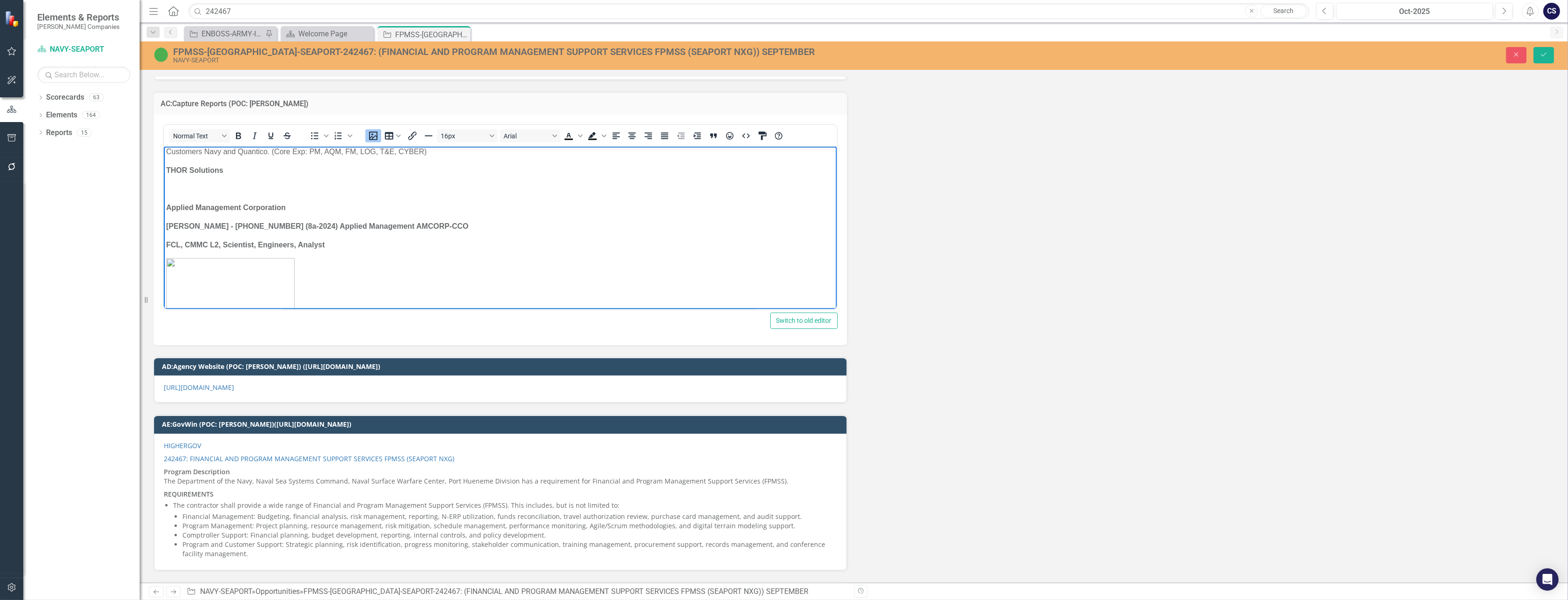
scroll to position [7397, 0]
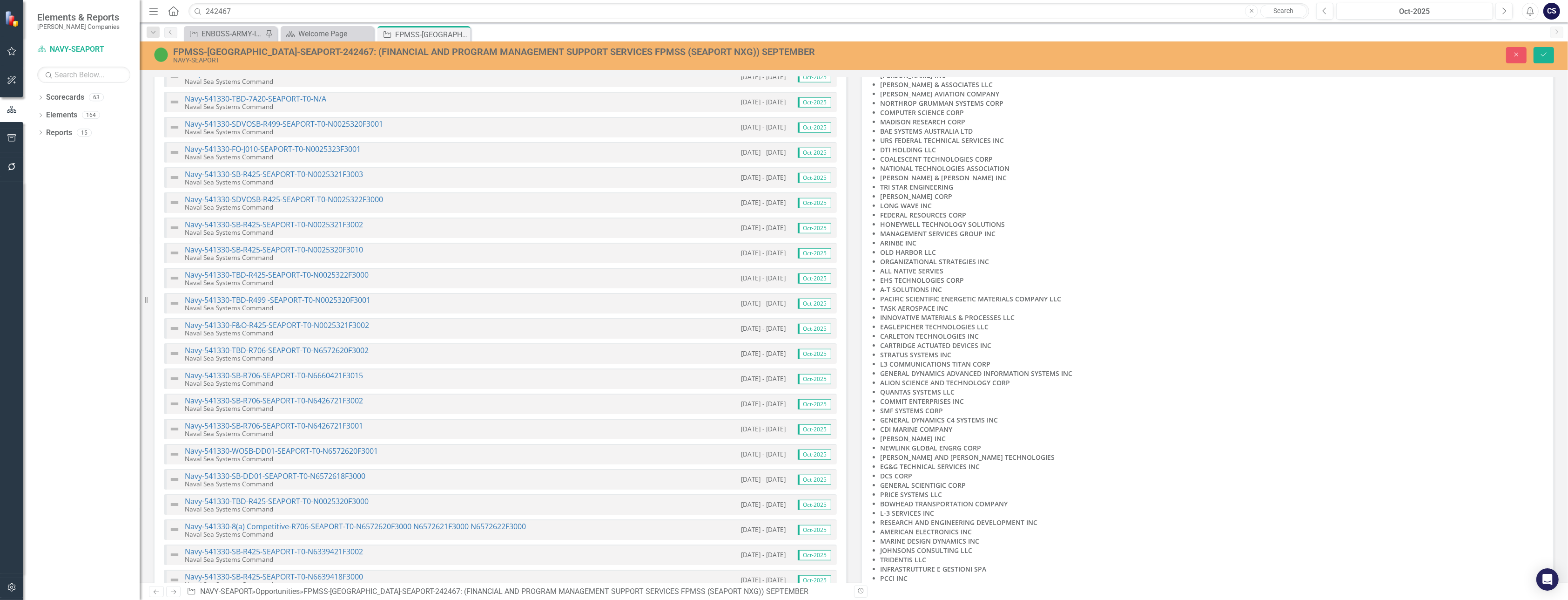
scroll to position [0, 0]
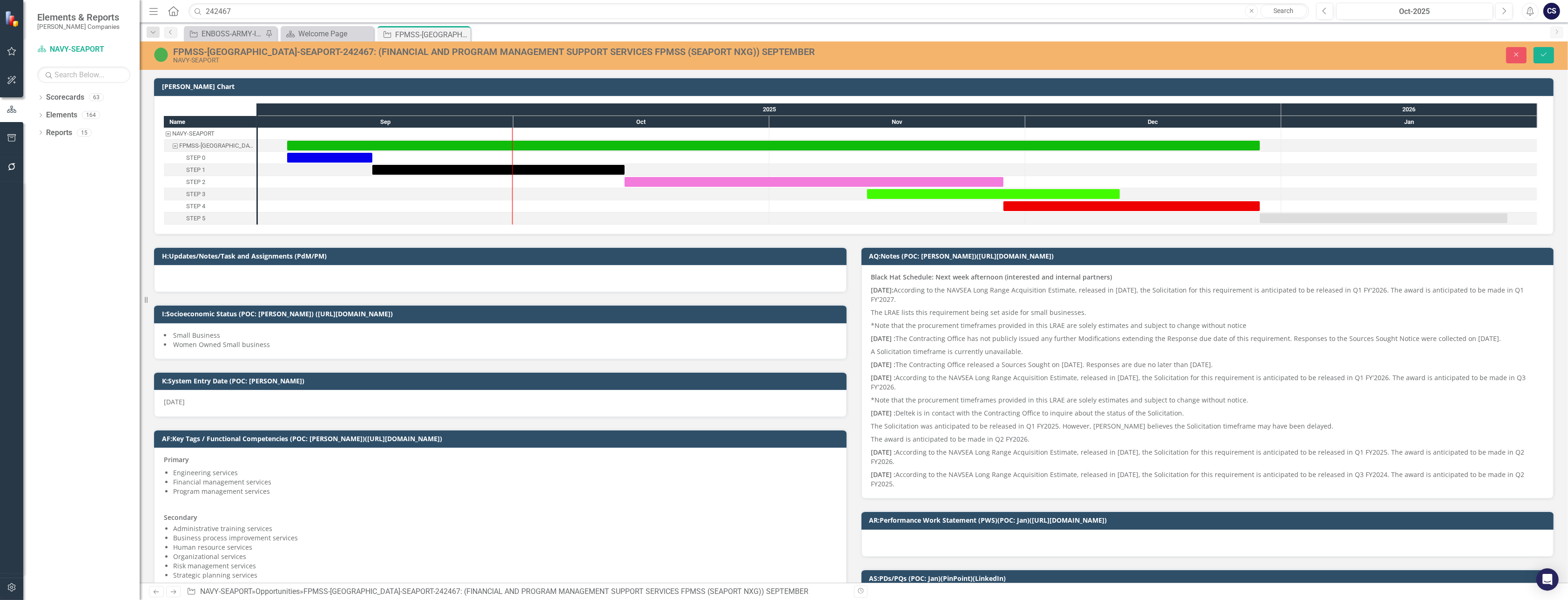
click at [451, 185] on div at bounding box center [386, 182] width 256 height 12
click at [501, 175] on div at bounding box center [386, 169] width 256 height 12
click at [500, 175] on div at bounding box center [386, 169] width 256 height 12
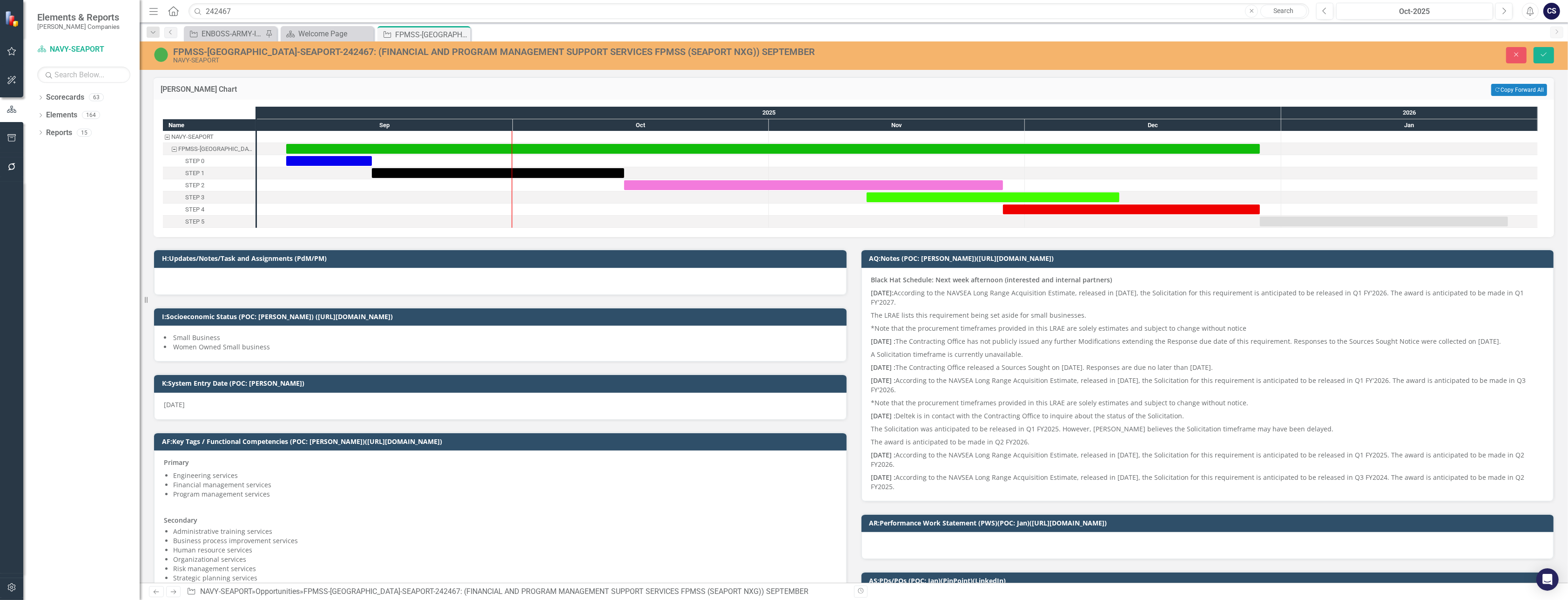
click at [516, 178] on div at bounding box center [641, 172] width 256 height 12
click at [237, 12] on input "242467" at bounding box center [749, 11] width 1121 height 16
type input "2"
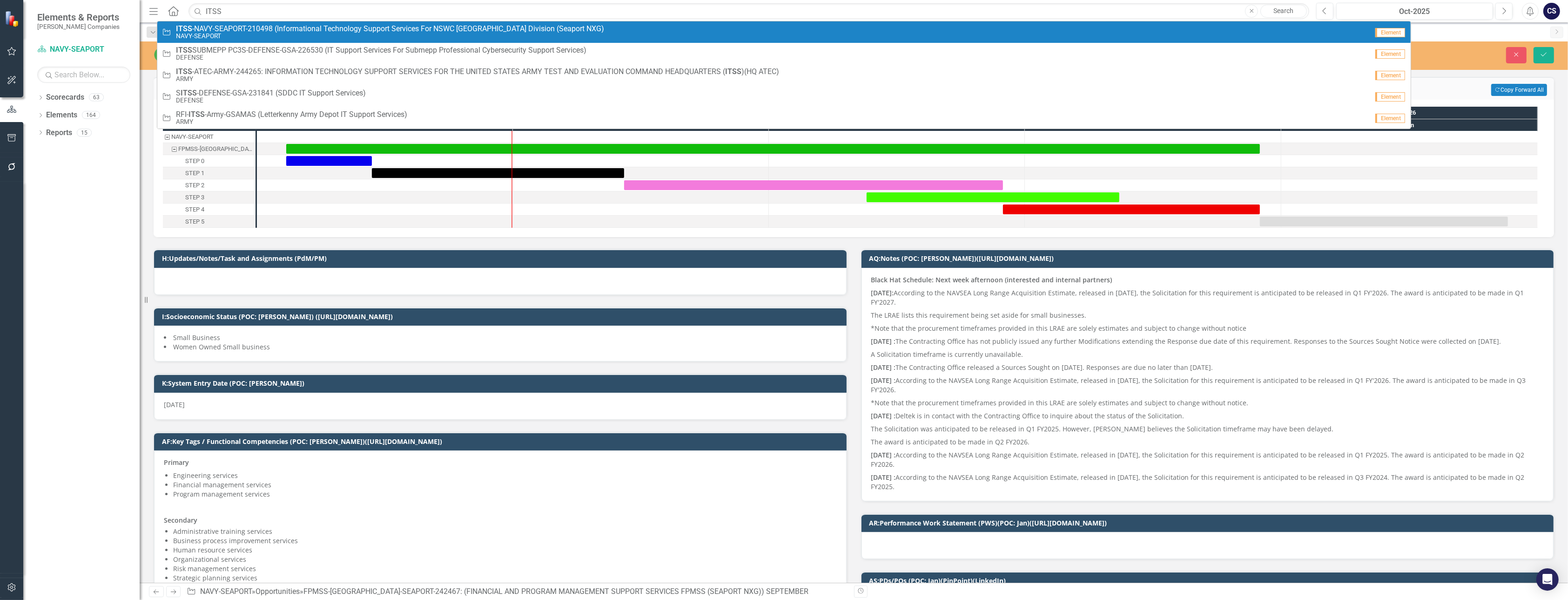
click at [238, 29] on span "ITSS -NAVY-SEAPORT-210498 (Informational Technology Support Services For NSWC P…" at bounding box center [390, 29] width 428 height 9
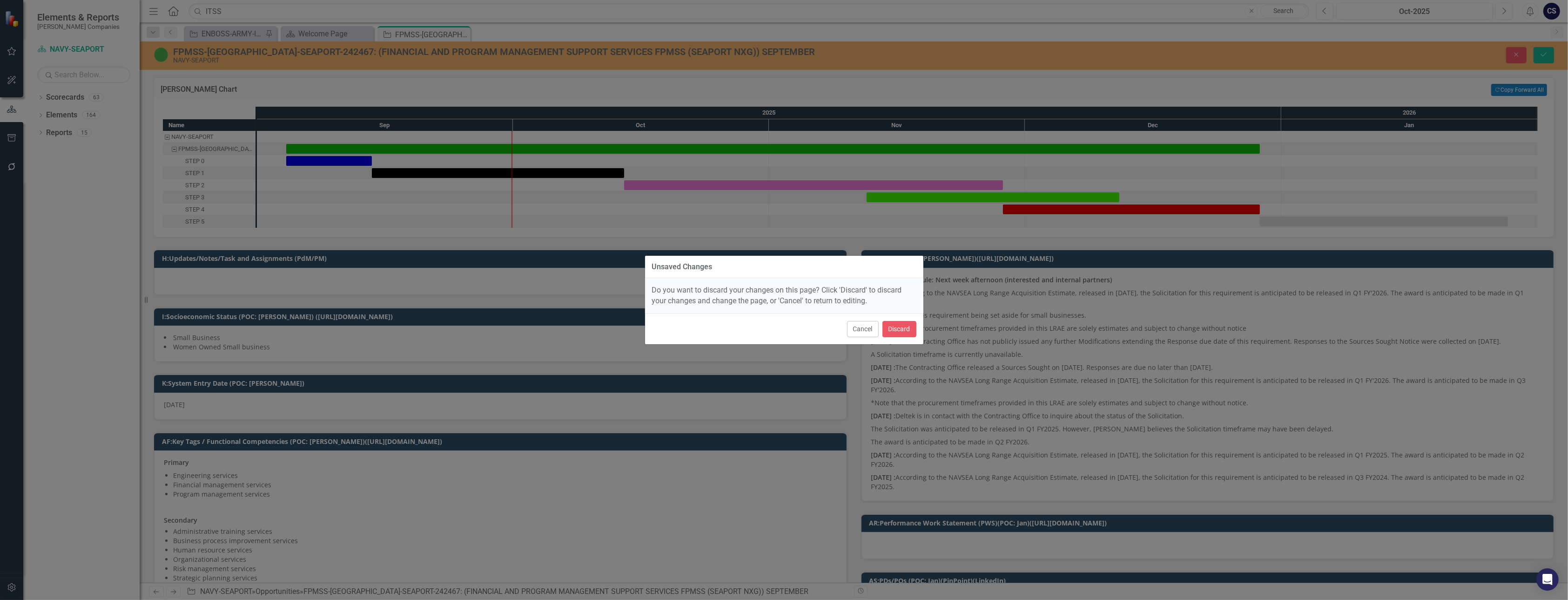
click at [220, 5] on div "Unsaved Changes Do you want to discard your changes on this page? Click 'Discar…" at bounding box center [784, 300] width 1568 height 600
click at [219, 11] on div "Unsaved Changes Do you want to discard your changes on this page? Click 'Discar…" at bounding box center [784, 300] width 1568 height 600
click at [758, 328] on button "Cancel" at bounding box center [863, 329] width 32 height 16
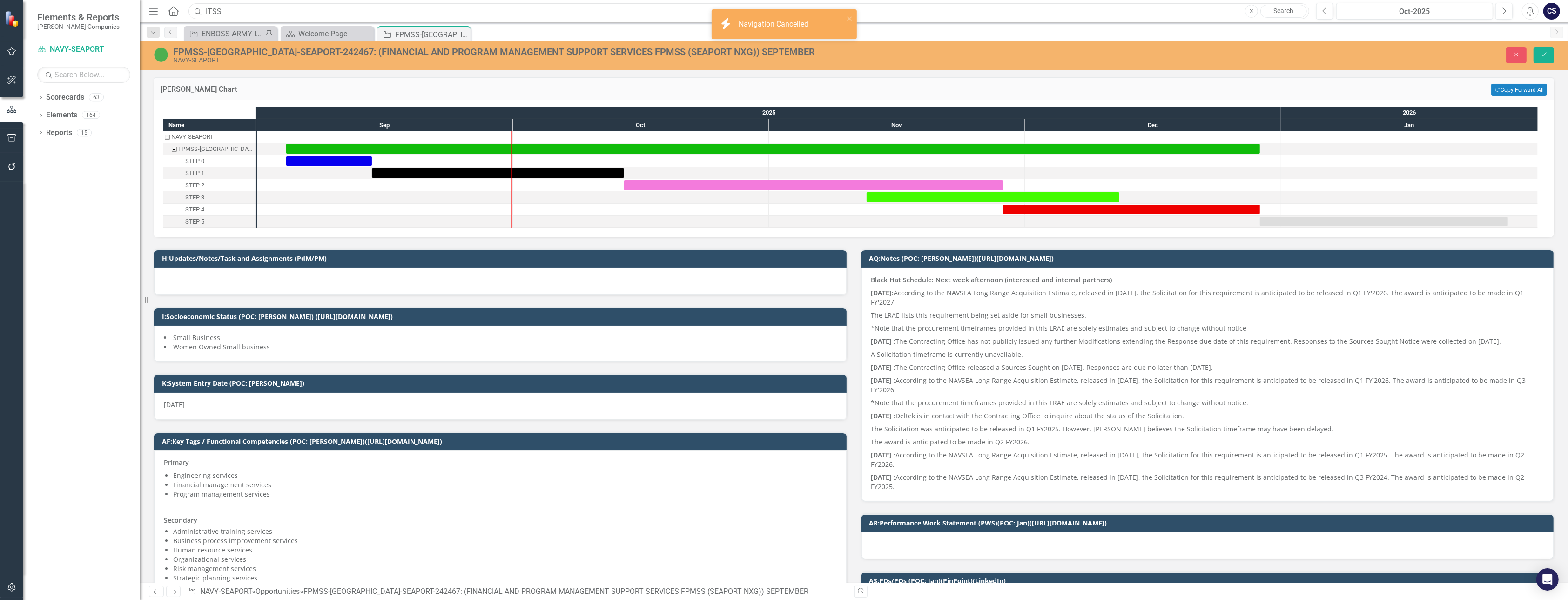
click at [231, 10] on input "ITSS" at bounding box center [749, 11] width 1121 height 16
type input "I"
click at [63, 96] on link "Scorecards" at bounding box center [65, 97] width 38 height 11
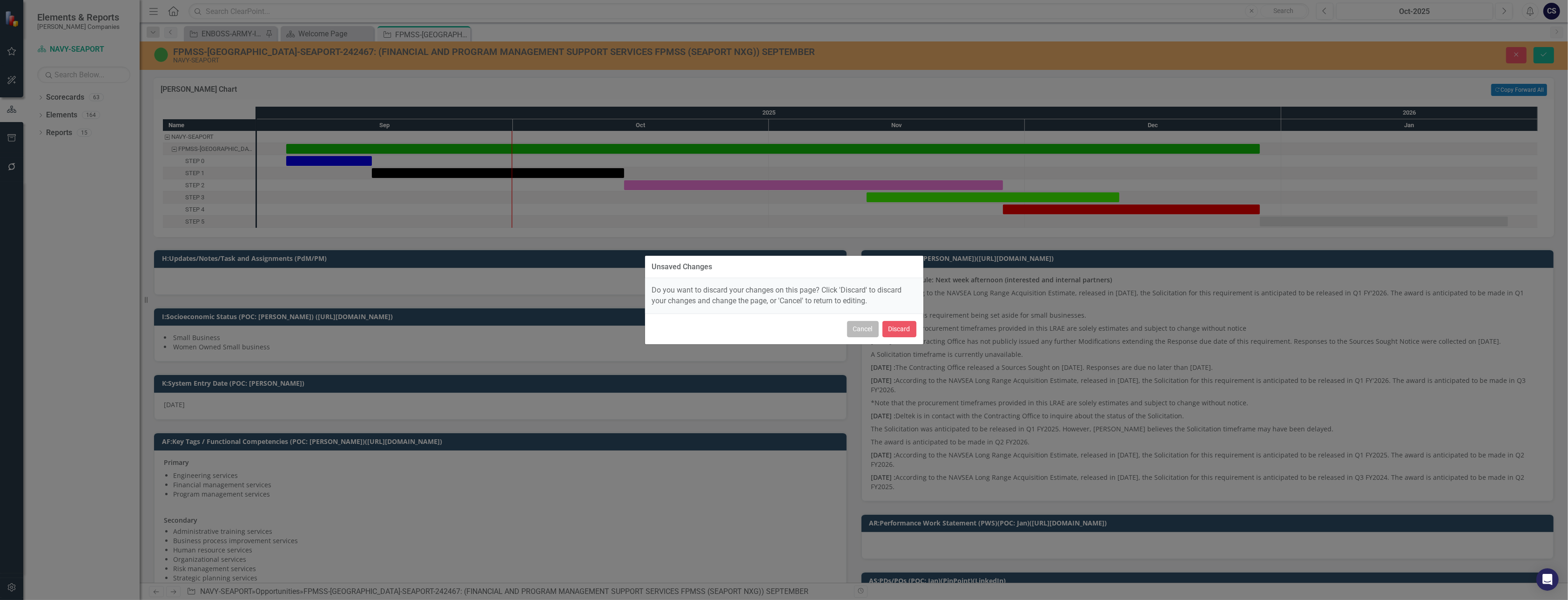
click at [758, 330] on button "Cancel" at bounding box center [863, 329] width 32 height 16
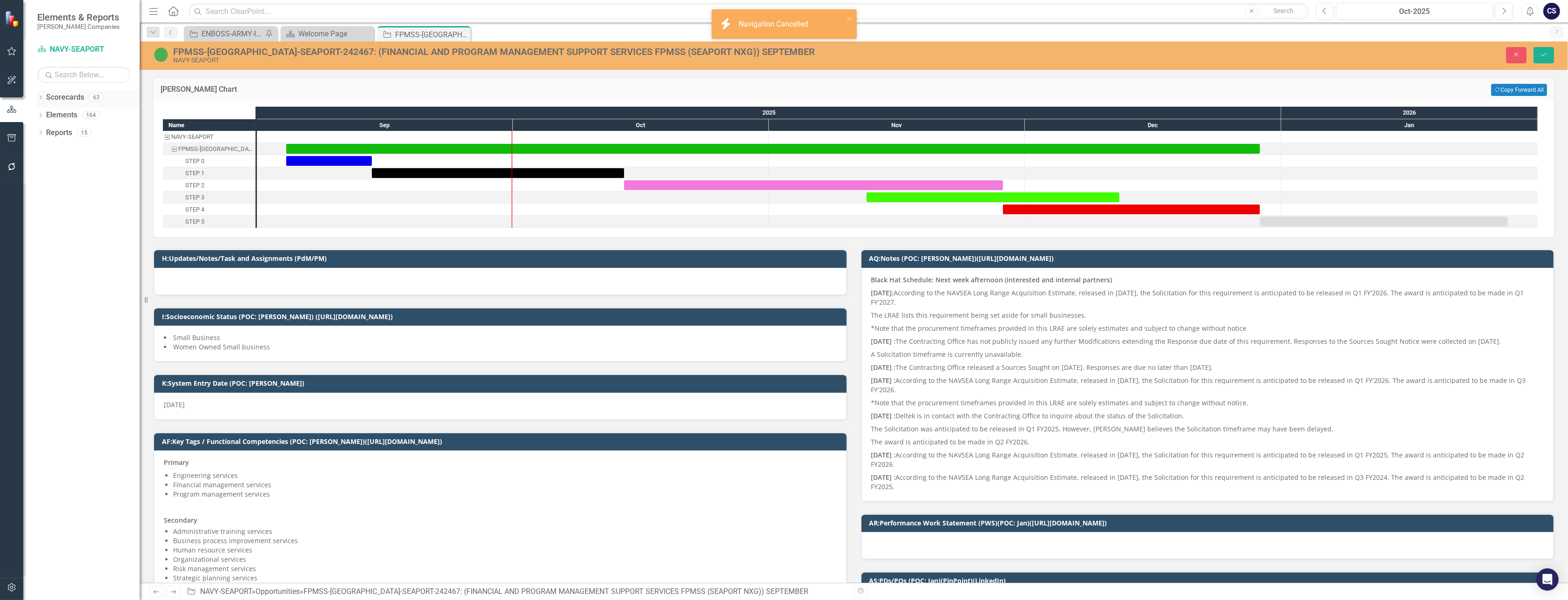
click at [68, 97] on link "Scorecards" at bounding box center [65, 97] width 38 height 11
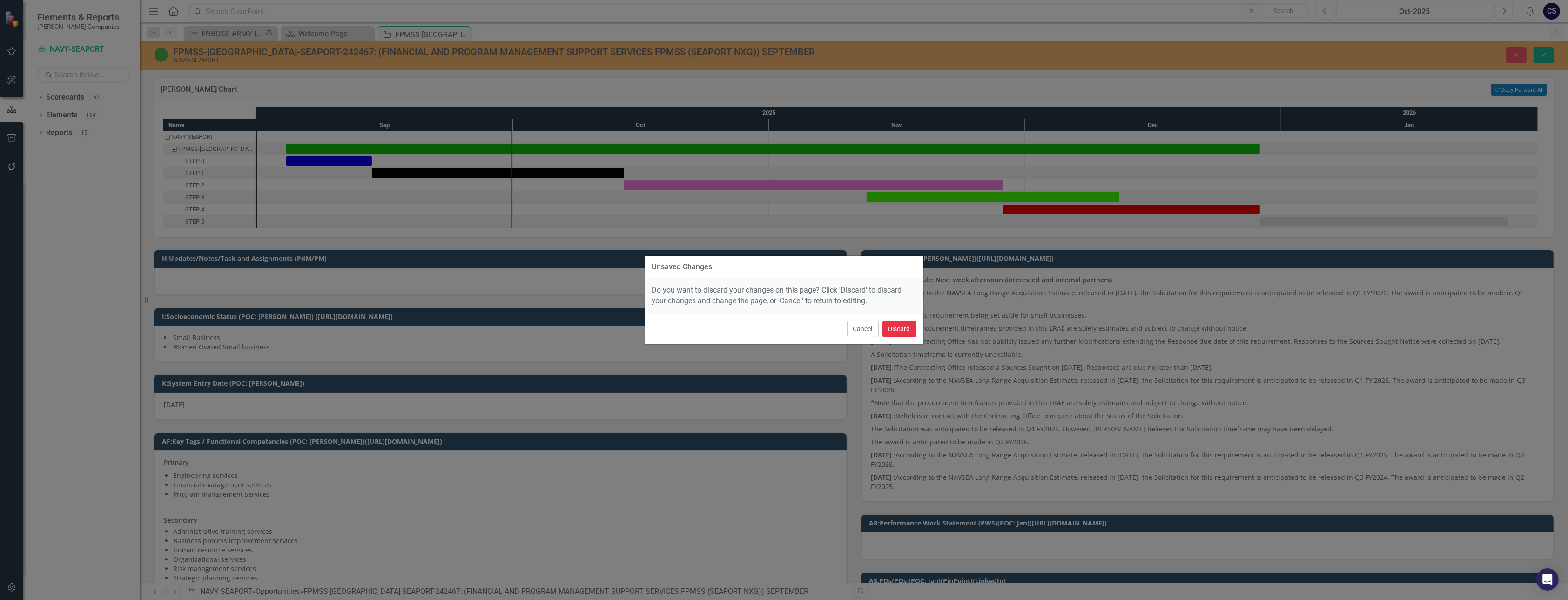
click at [758, 326] on button "Discard" at bounding box center [900, 329] width 34 height 16
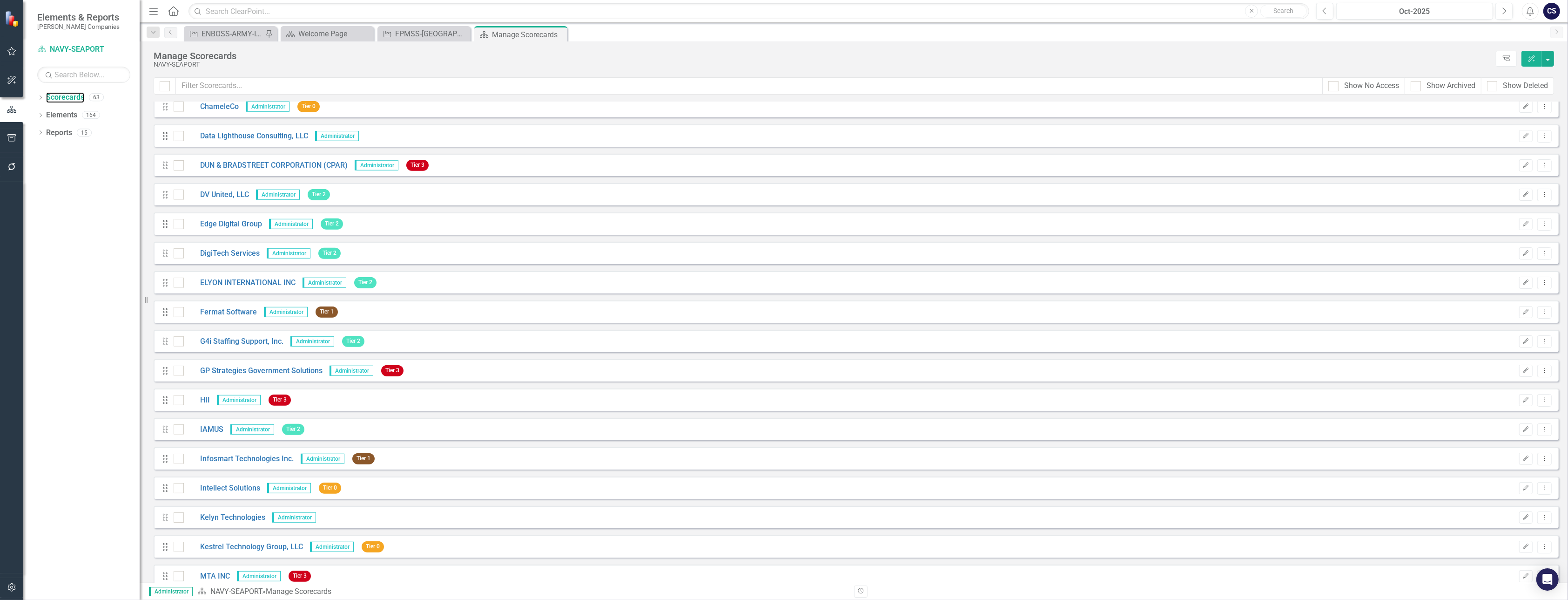
scroll to position [889, 0]
click at [222, 278] on link "ELYON INTERNATIONAL INC" at bounding box center [240, 280] width 112 height 11
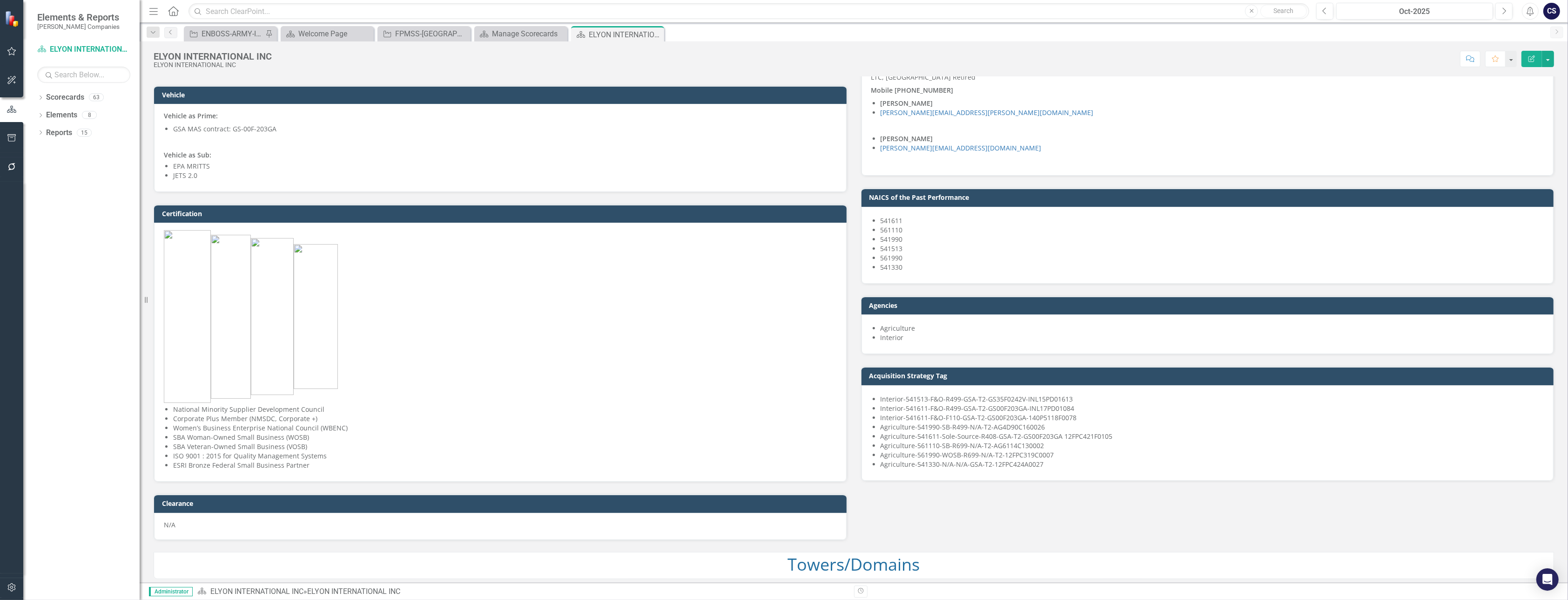
scroll to position [382, 0]
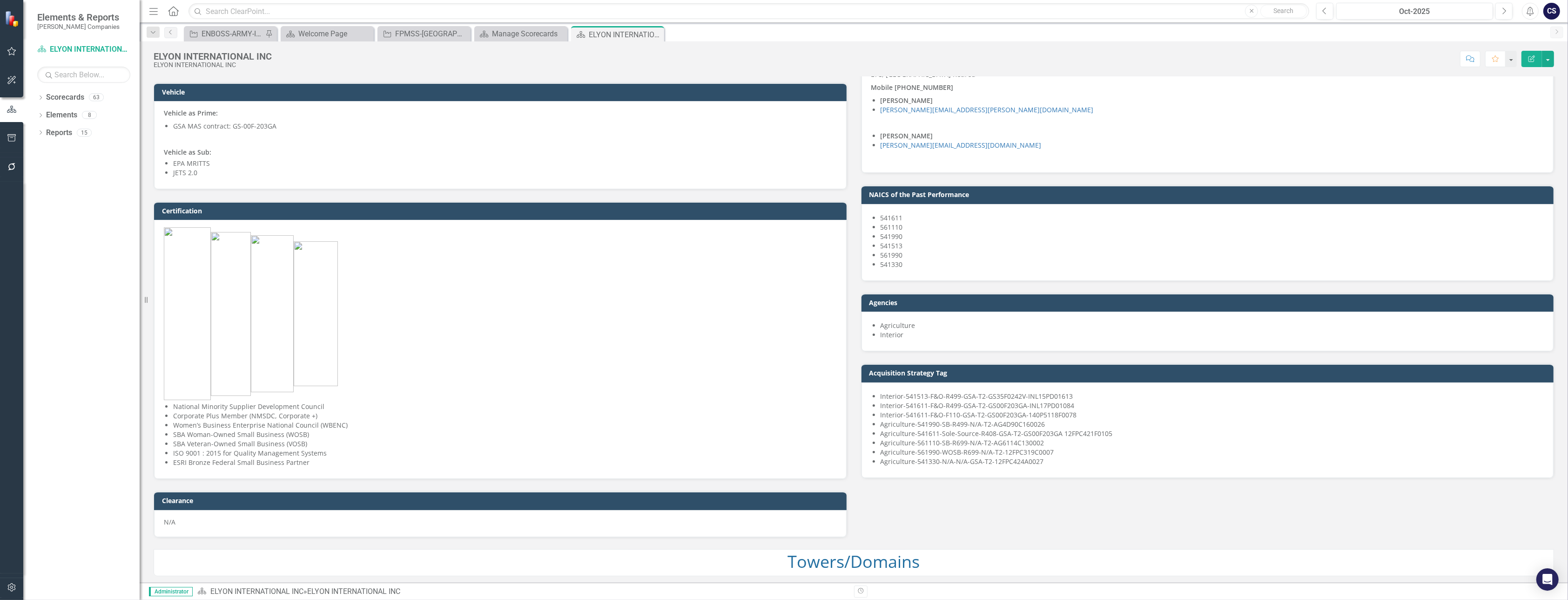
click at [758, 232] on li "541990" at bounding box center [1213, 236] width 663 height 9
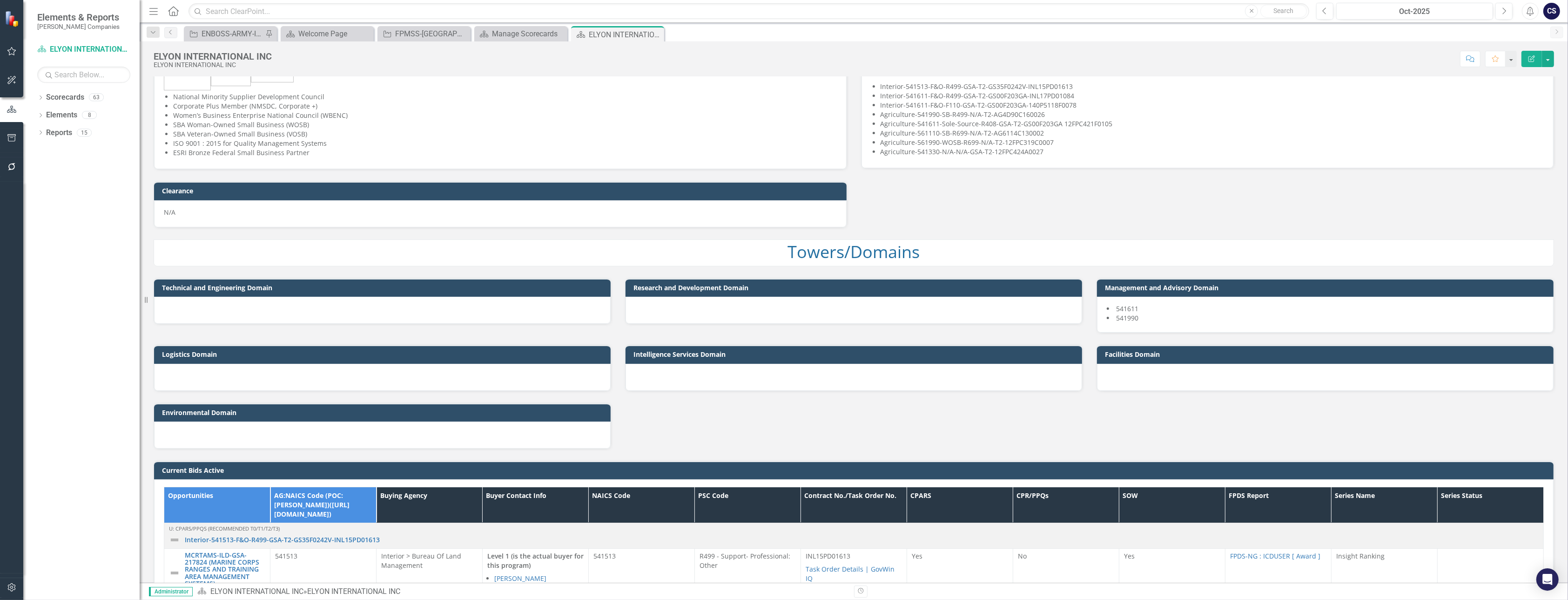
scroll to position [624, 0]
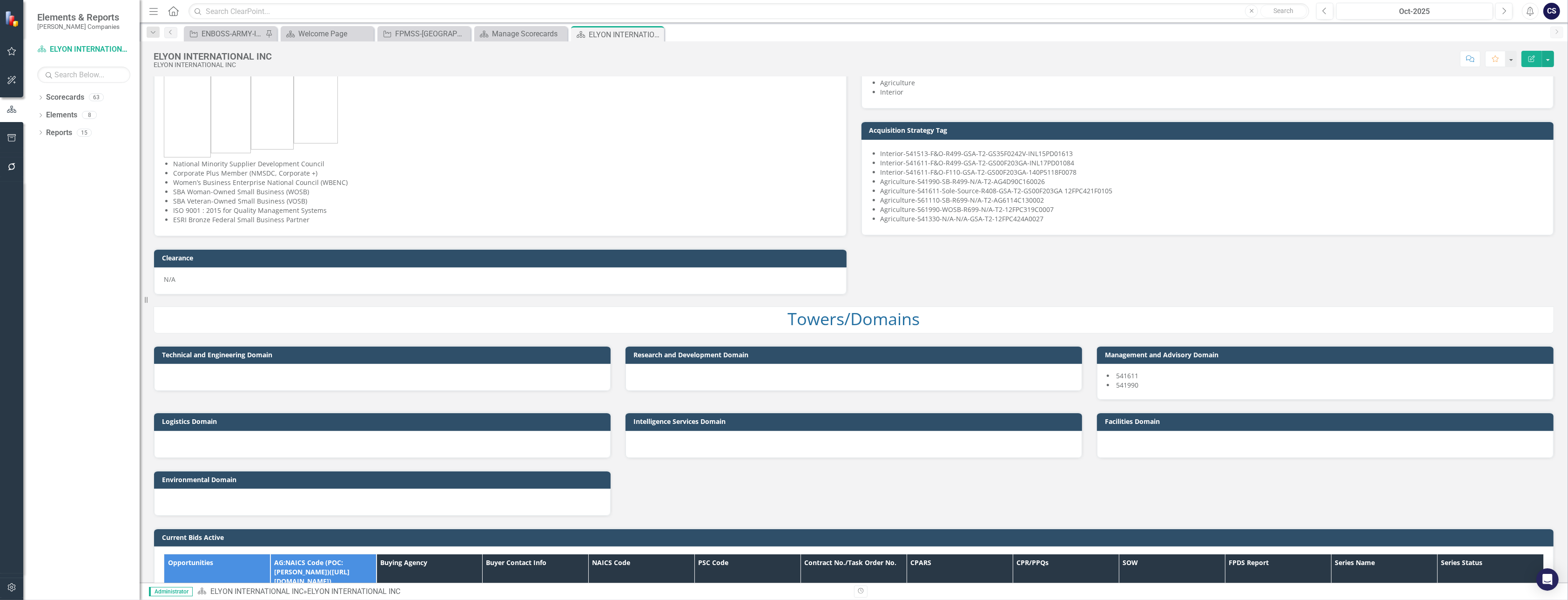
click at [512, 379] on div at bounding box center [382, 377] width 457 height 27
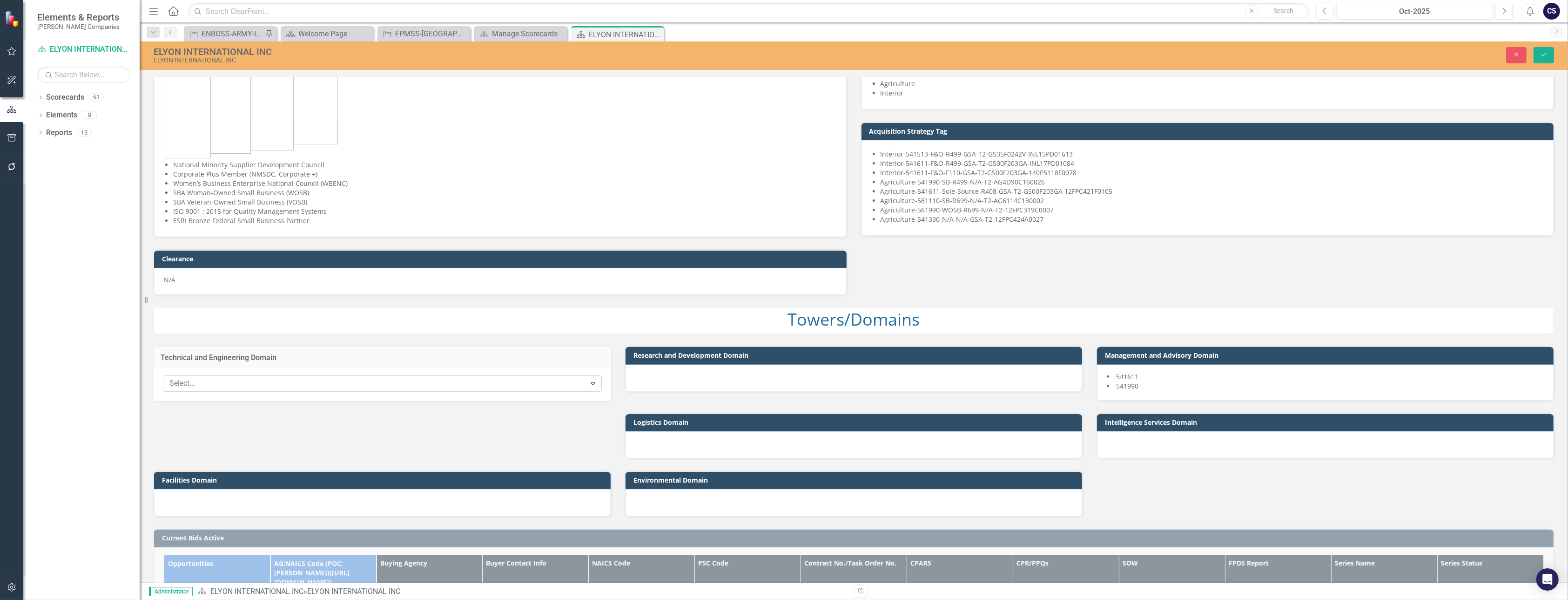
click at [592, 379] on icon "Expand" at bounding box center [592, 383] width 9 height 7
click at [649, 330] on div "Towers/Domains" at bounding box center [853, 320] width 1401 height 27
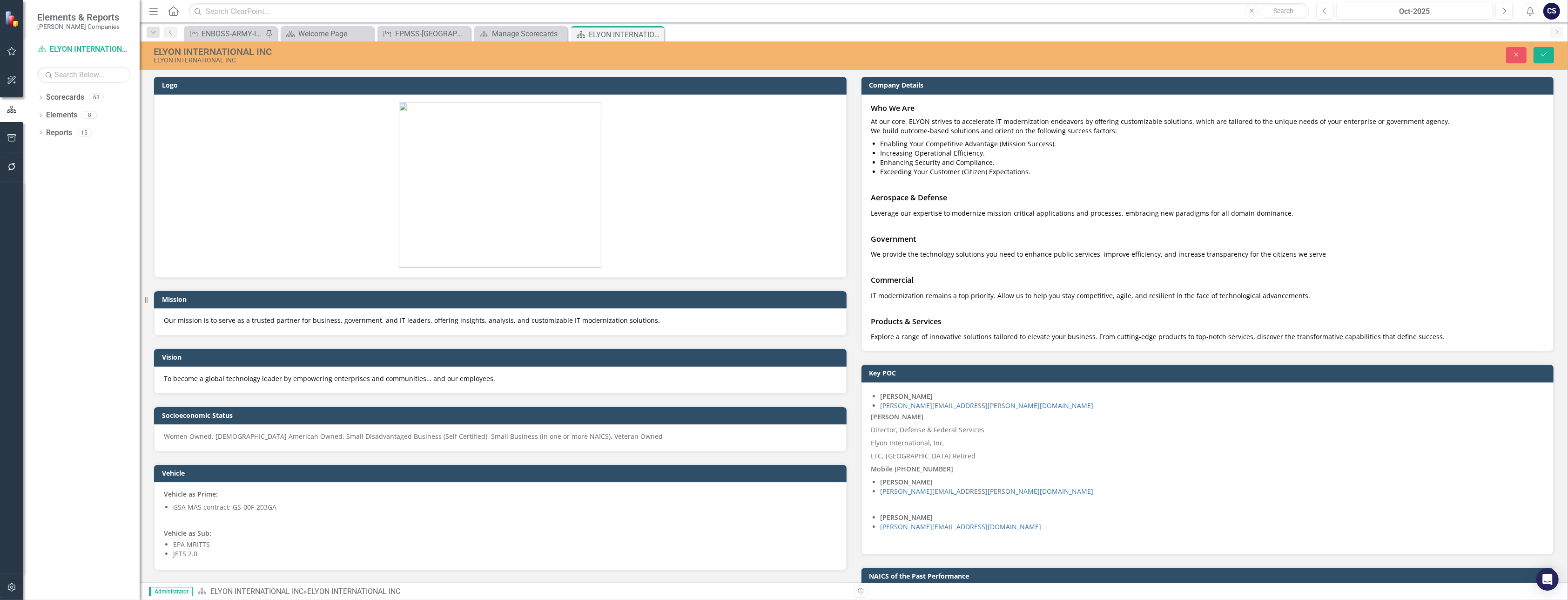
scroll to position [0, 0]
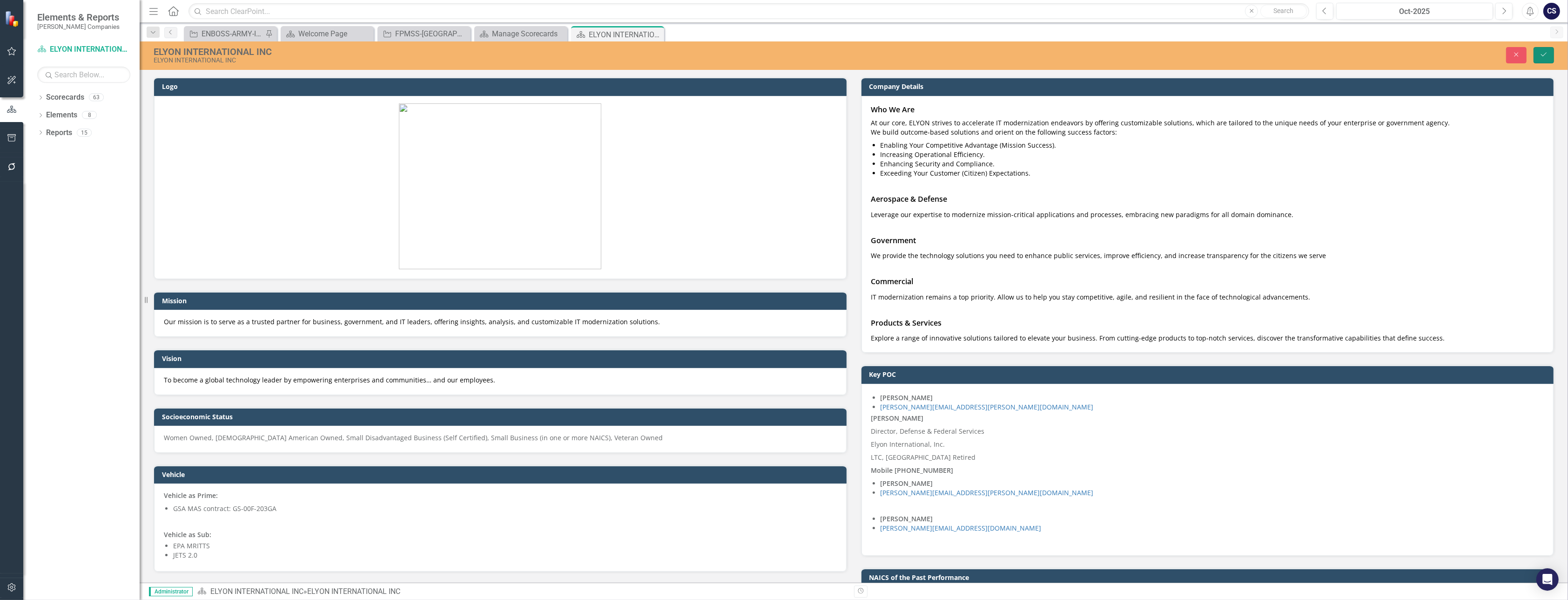
click at [758, 53] on icon "Save" at bounding box center [1544, 54] width 9 height 7
